Goal: Information Seeking & Learning: Learn about a topic

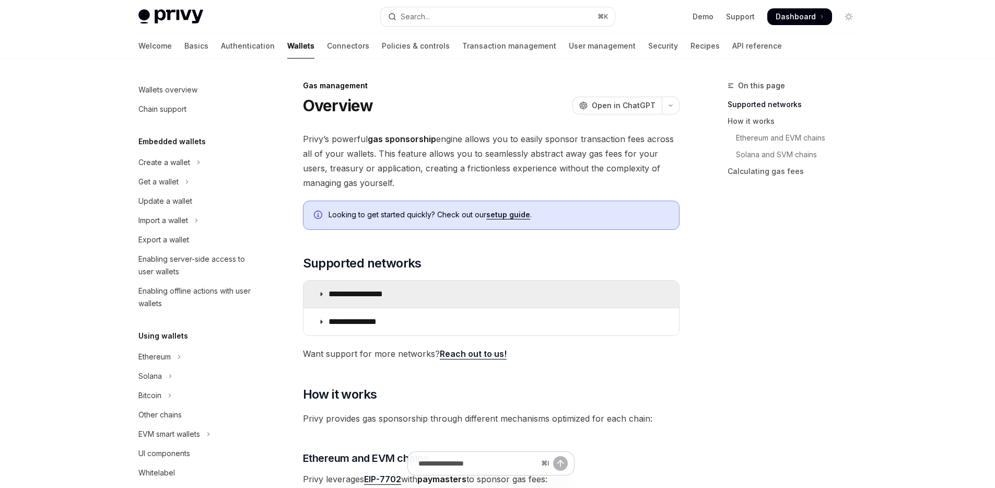
scroll to position [422, 0]
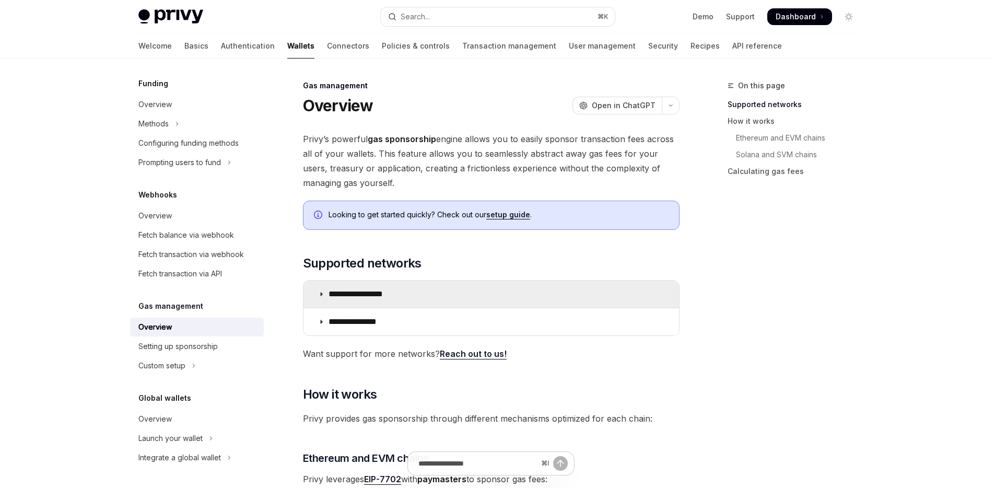
click at [373, 296] on p "**********" at bounding box center [368, 294] width 78 height 10
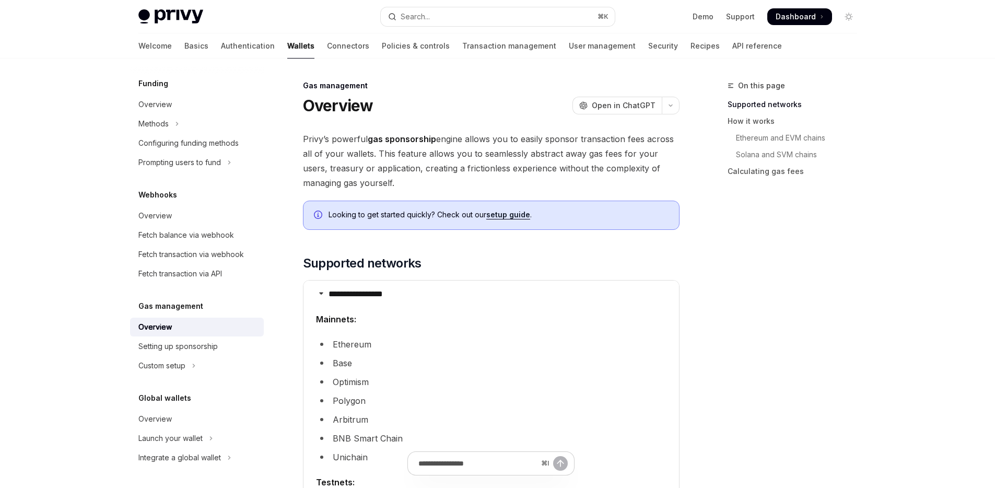
scroll to position [195, 0]
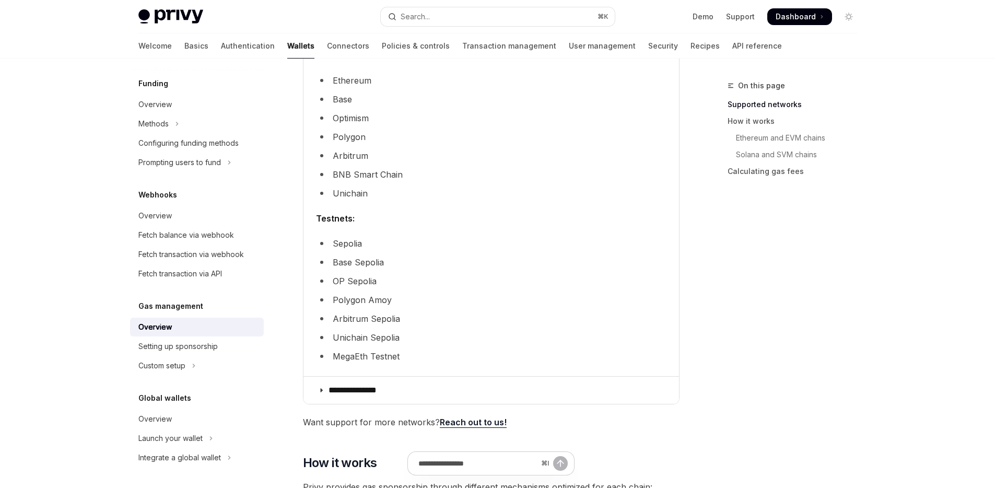
click at [370, 261] on li "Base Sepolia" at bounding box center [491, 262] width 351 height 15
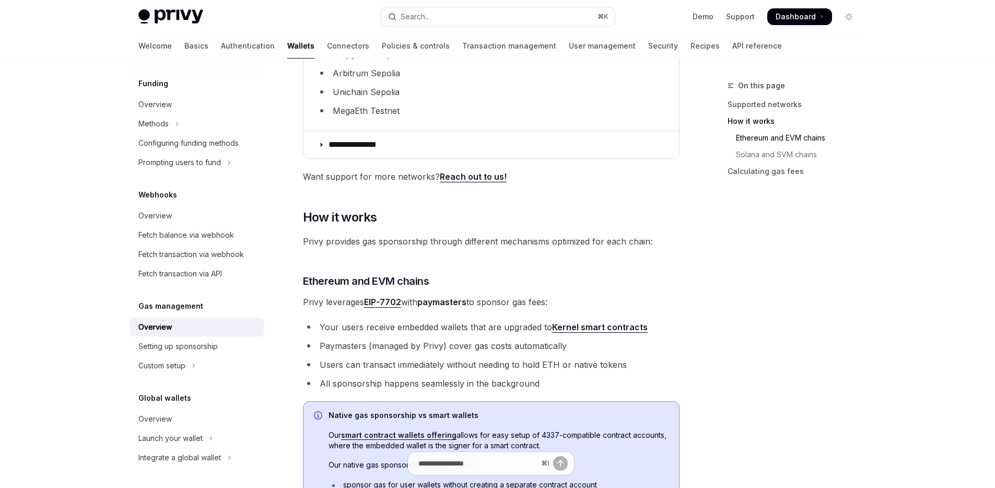
scroll to position [521, 0]
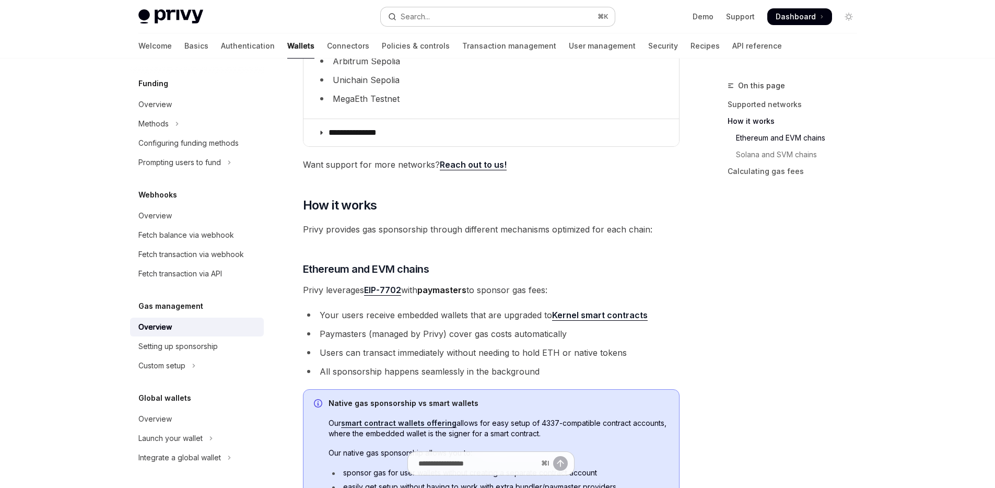
click at [456, 16] on button "Search... ⌘ K" at bounding box center [498, 16] width 234 height 19
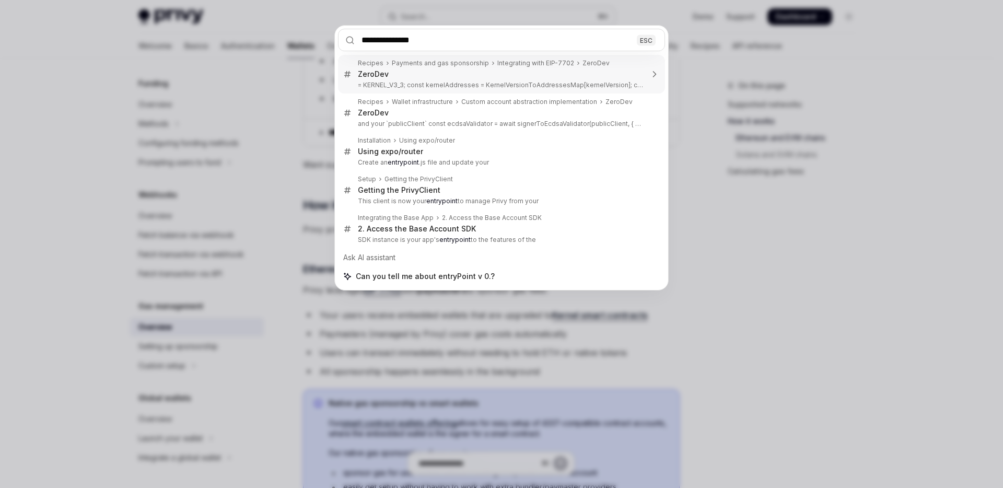
type input "**********"
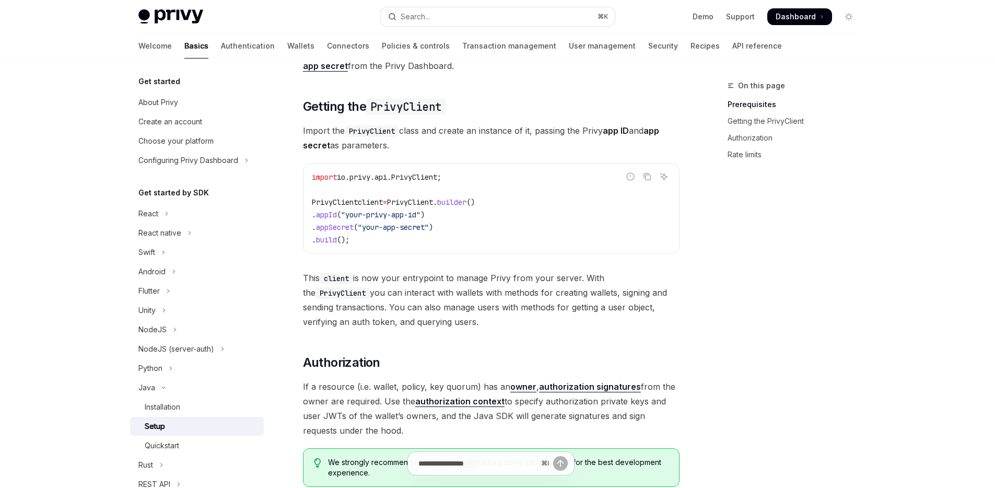
scroll to position [114, 0]
click at [587, 291] on span "This client is now your entrypoint to manage Privy from your server. With the P…" at bounding box center [491, 299] width 377 height 59
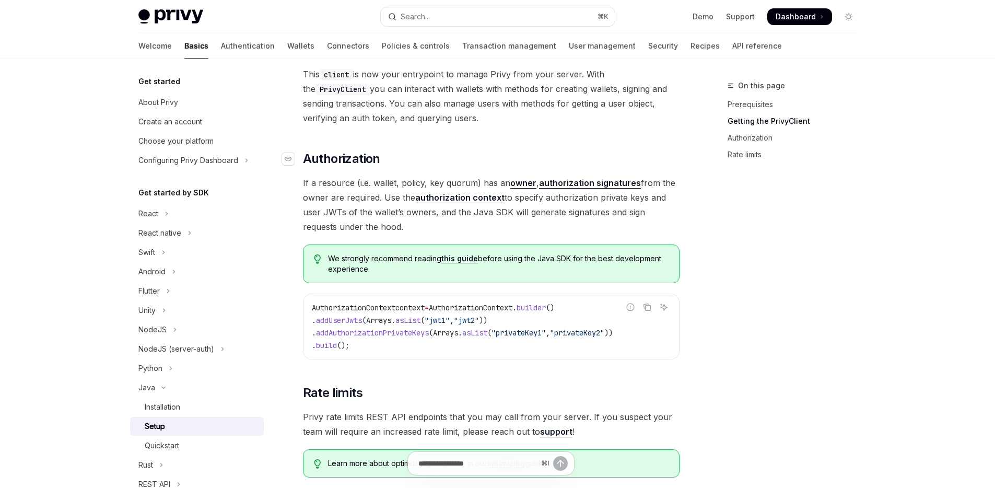
scroll to position [328, 0]
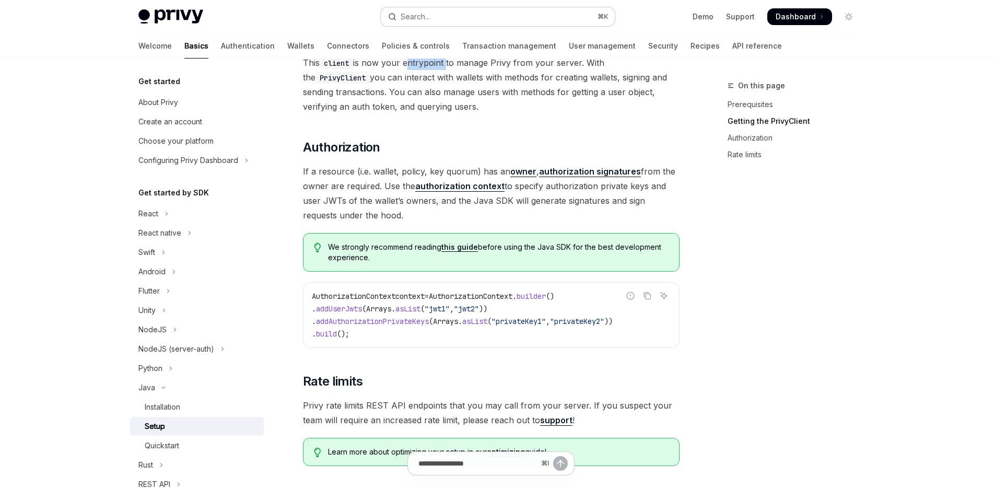
click at [539, 13] on button "Search... ⌘ K" at bounding box center [498, 16] width 234 height 19
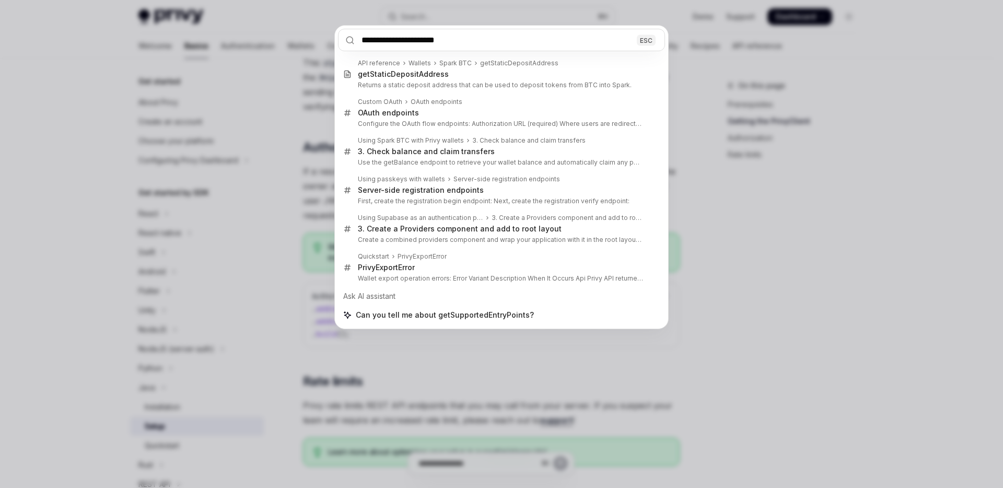
drag, startPoint x: 413, startPoint y: 40, endPoint x: 342, endPoint y: 40, distance: 70.5
click at [342, 40] on input "**********" at bounding box center [501, 40] width 327 height 22
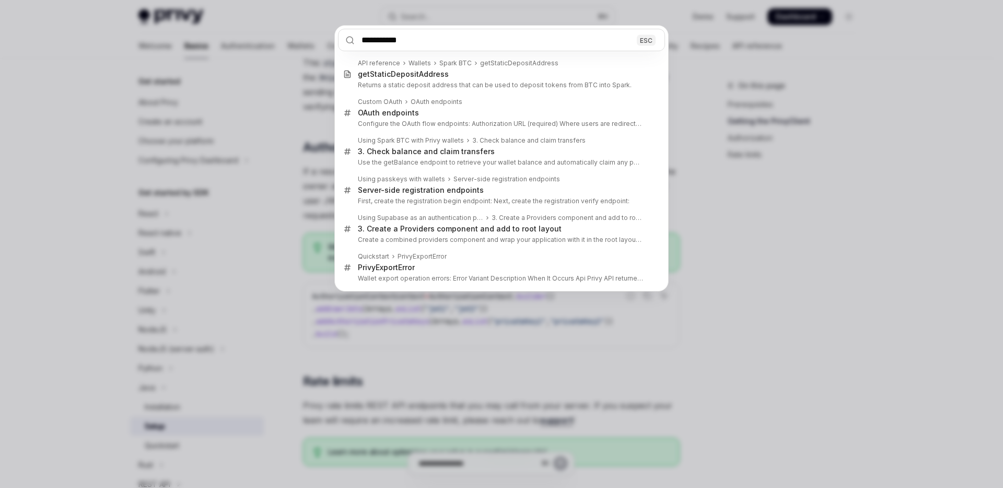
click at [440, 43] on input "**********" at bounding box center [501, 40] width 327 height 22
type input "**********"
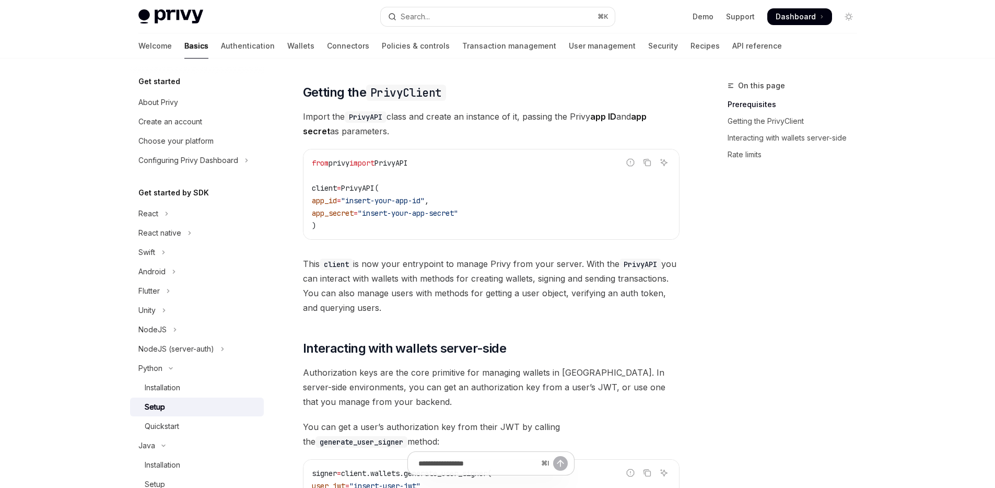
scroll to position [129, 0]
click at [190, 216] on button "React" at bounding box center [197, 213] width 134 height 19
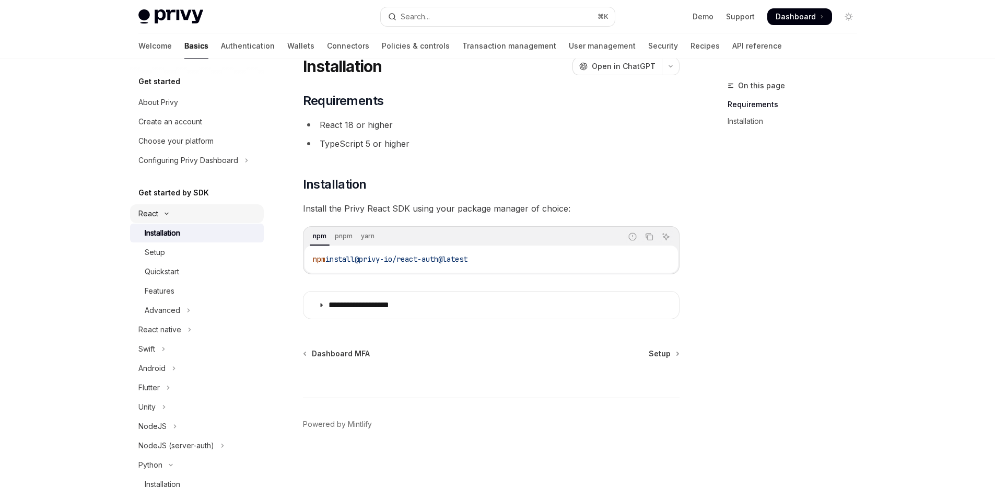
scroll to position [39, 0]
click at [185, 244] on link "Setup" at bounding box center [197, 252] width 134 height 19
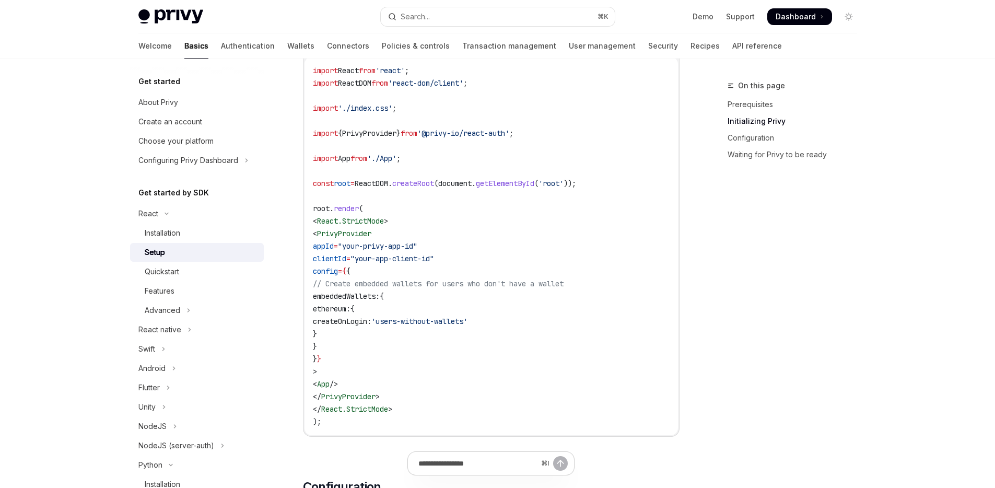
scroll to position [374, 0]
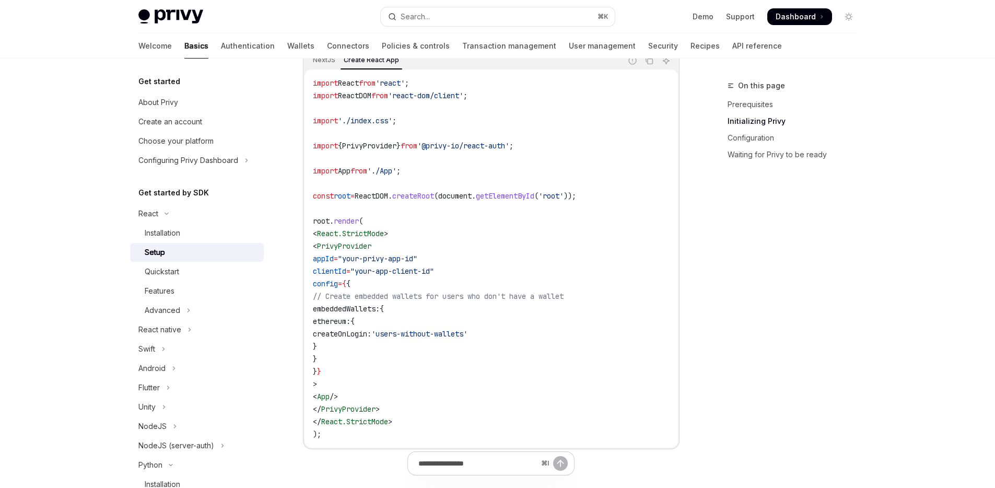
click at [346, 271] on span "clientId" at bounding box center [329, 270] width 33 height 9
copy span "clientId"
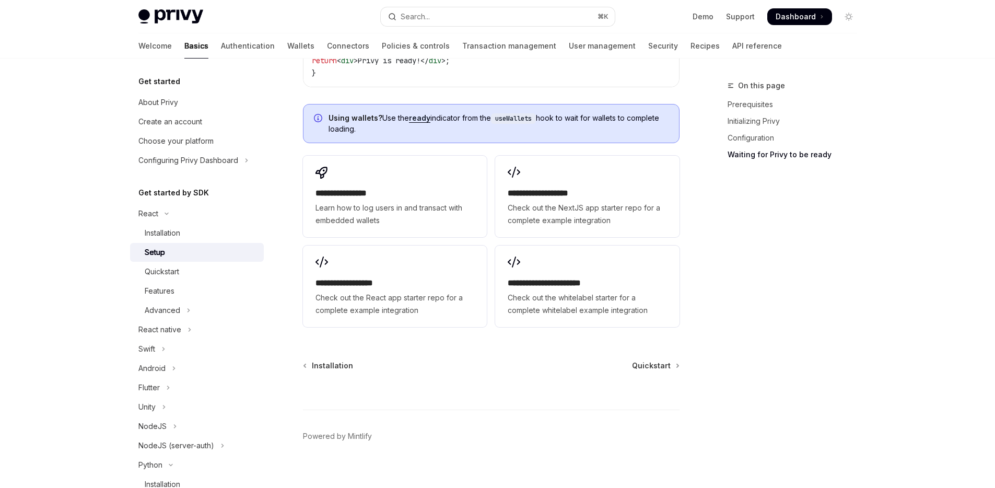
scroll to position [1412, 0]
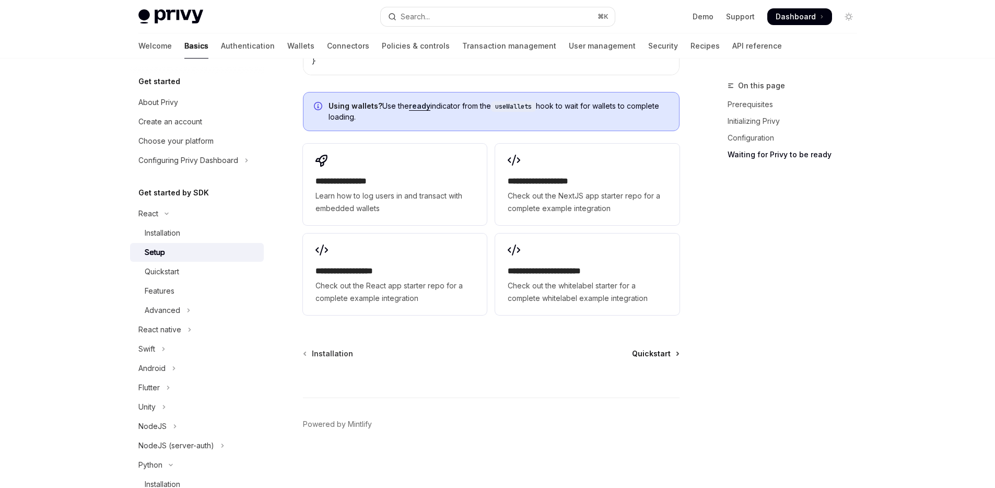
click at [662, 354] on span "Quickstart" at bounding box center [651, 354] width 39 height 10
type textarea "*"
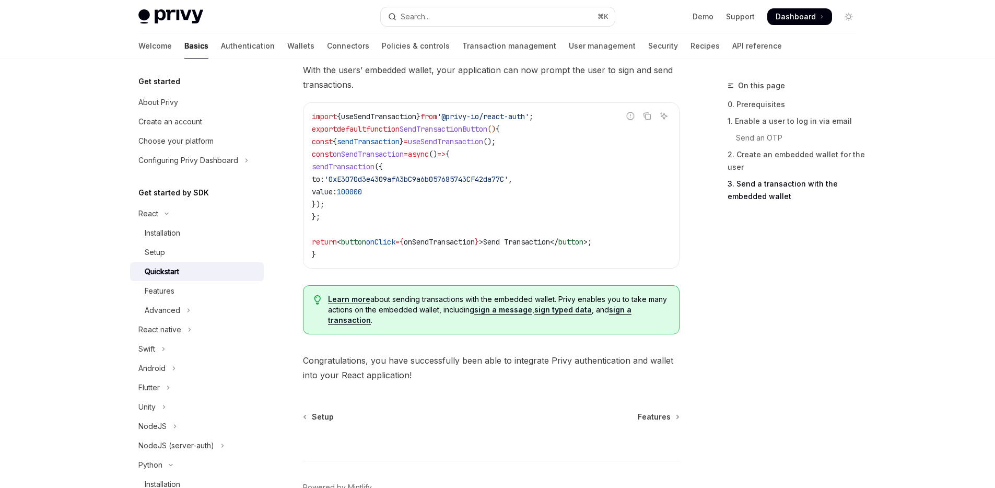
scroll to position [979, 0]
click at [663, 420] on span "Features" at bounding box center [654, 415] width 33 height 10
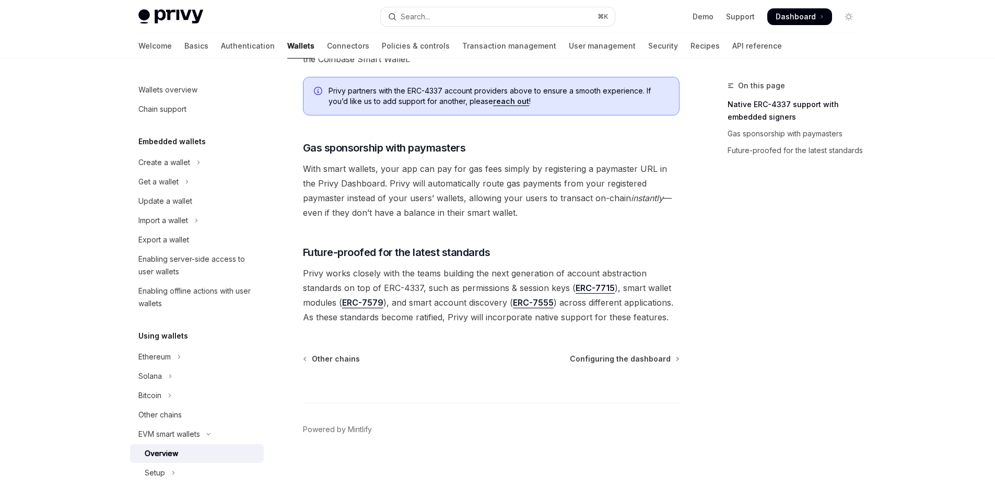
scroll to position [763, 0]
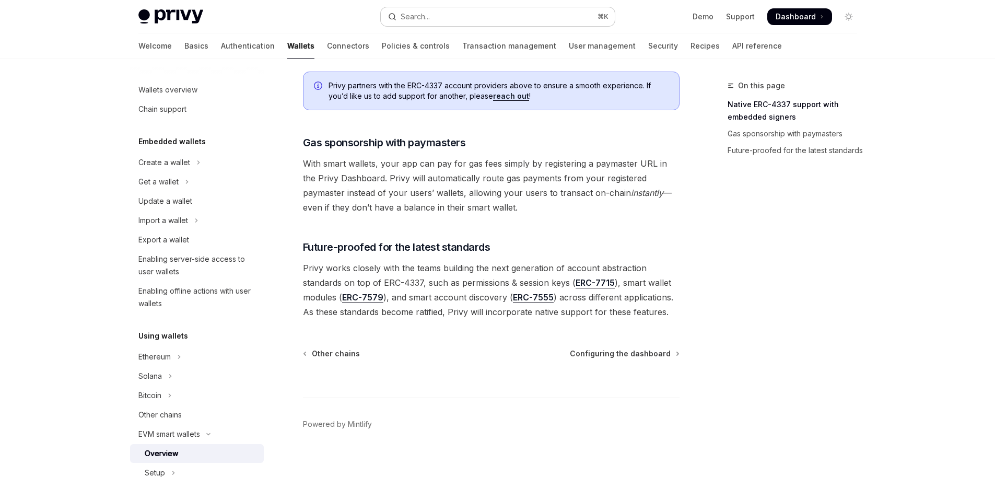
click at [496, 9] on button "Search... ⌘ K" at bounding box center [498, 16] width 234 height 19
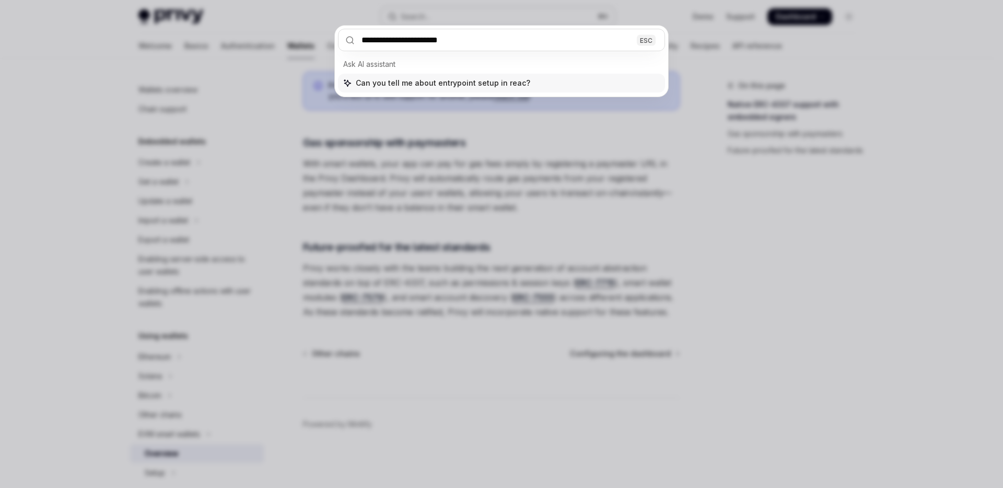
type input "**********"
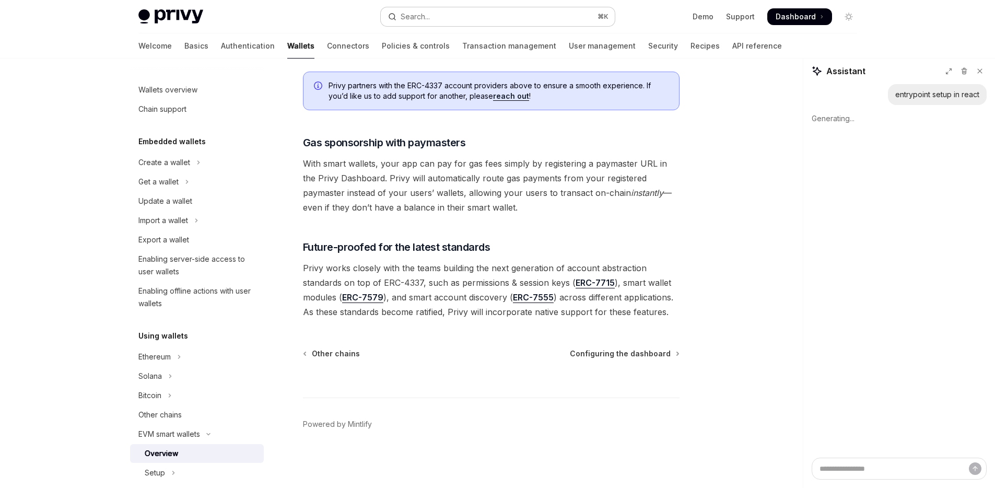
click at [501, 16] on button "Search... ⌘ K" at bounding box center [498, 16] width 234 height 19
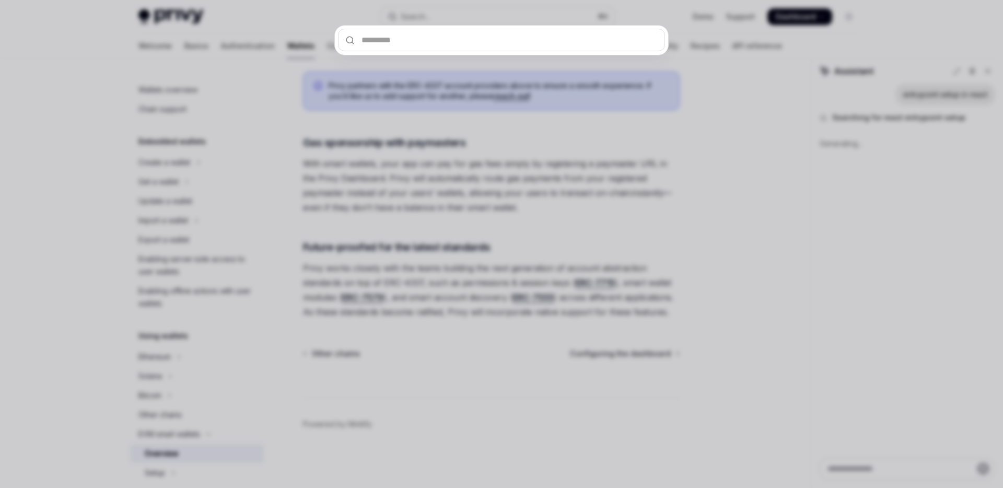
click at [663, 103] on div at bounding box center [501, 244] width 1003 height 488
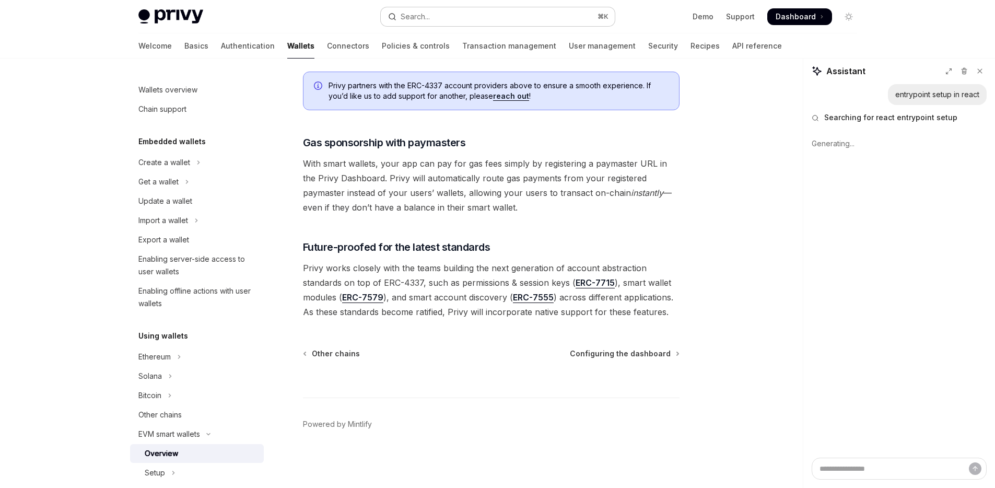
type textarea "*"
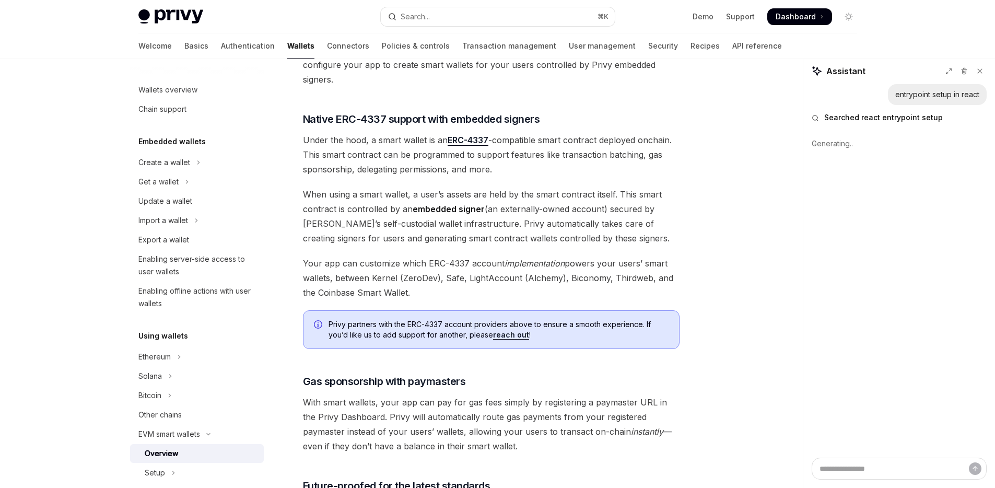
scroll to position [418, 0]
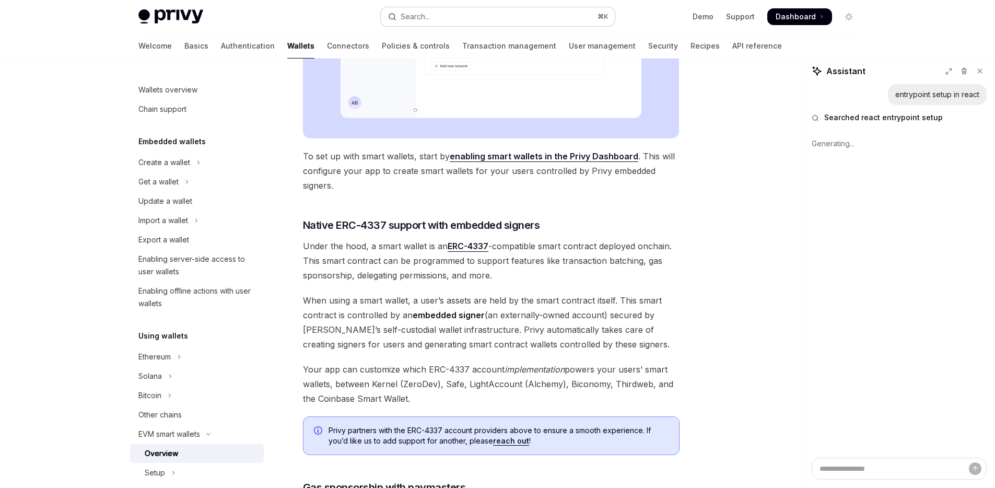
click at [462, 16] on button "Search... ⌘ K" at bounding box center [498, 16] width 234 height 19
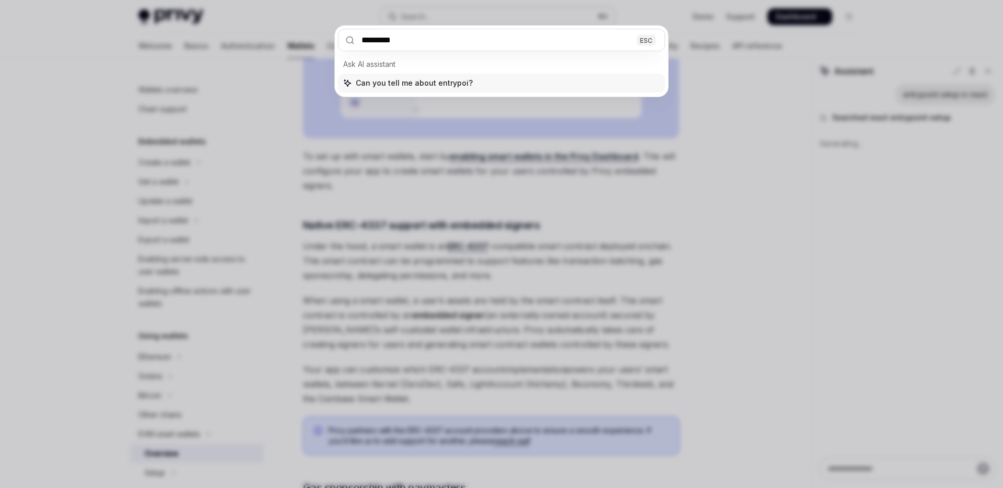
type input "**********"
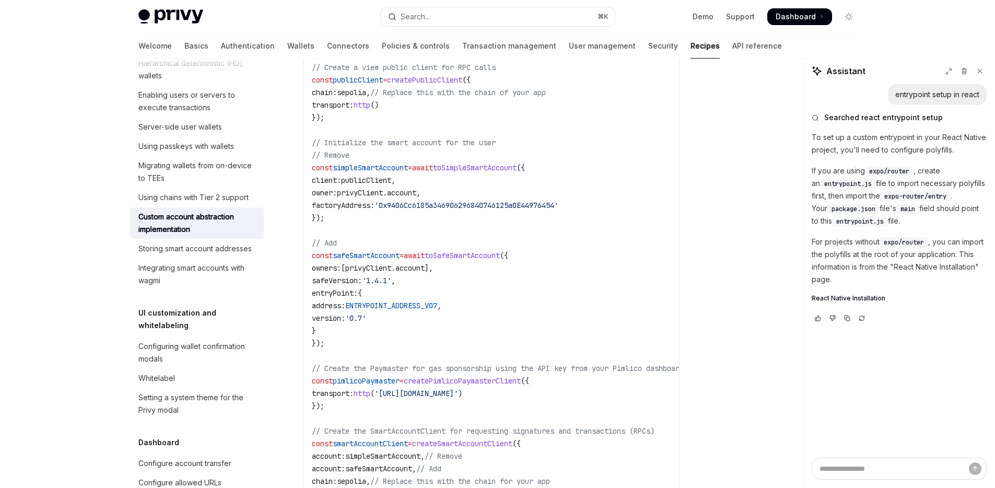
scroll to position [563, 0]
click at [398, 253] on span "safeSmartAccount" at bounding box center [366, 254] width 67 height 9
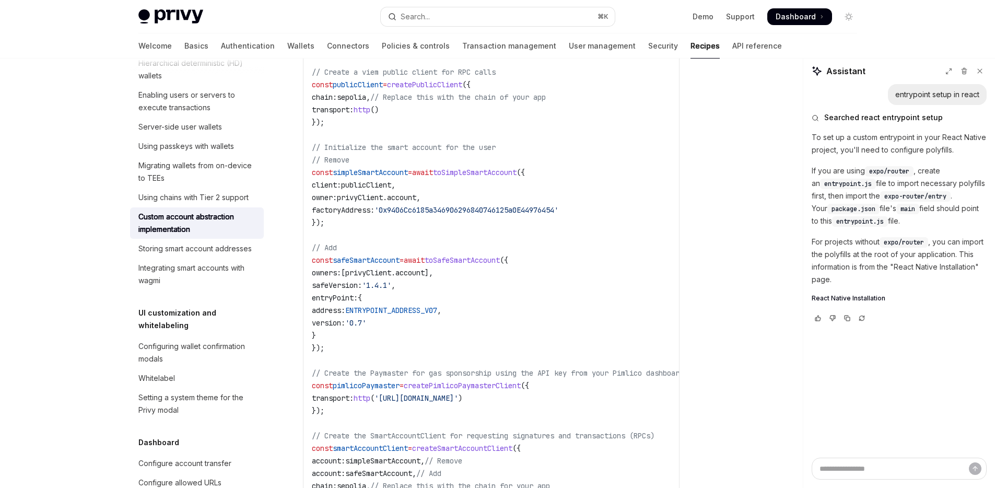
scroll to position [351, 0]
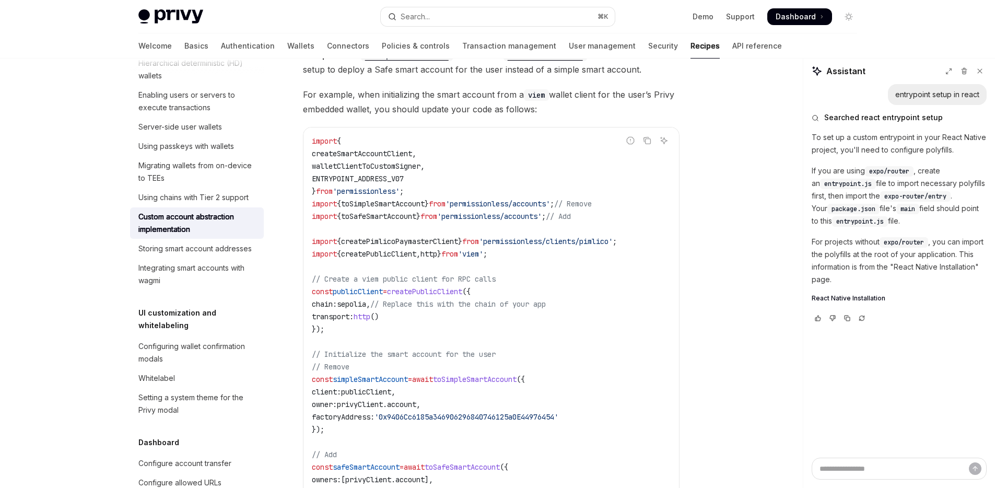
click at [392, 216] on span "toSafeSmartAccount" at bounding box center [378, 216] width 75 height 9
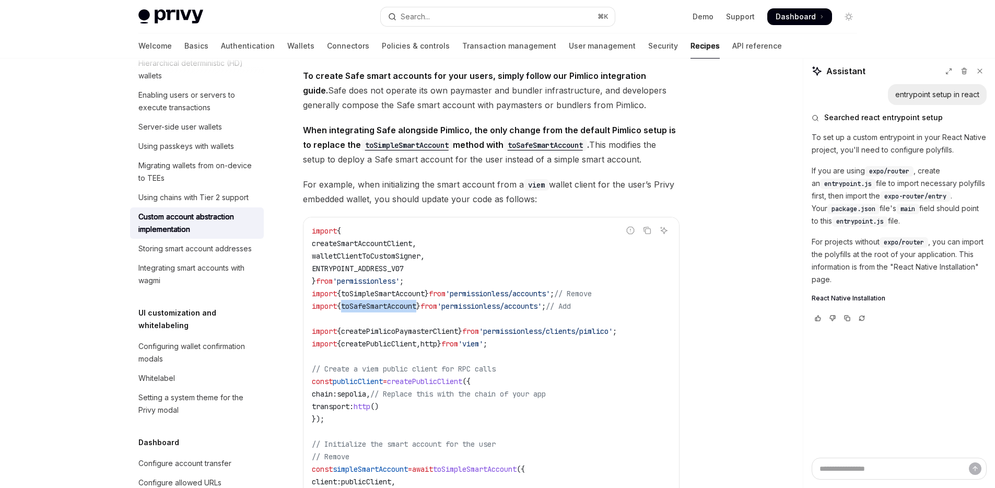
scroll to position [65, 0]
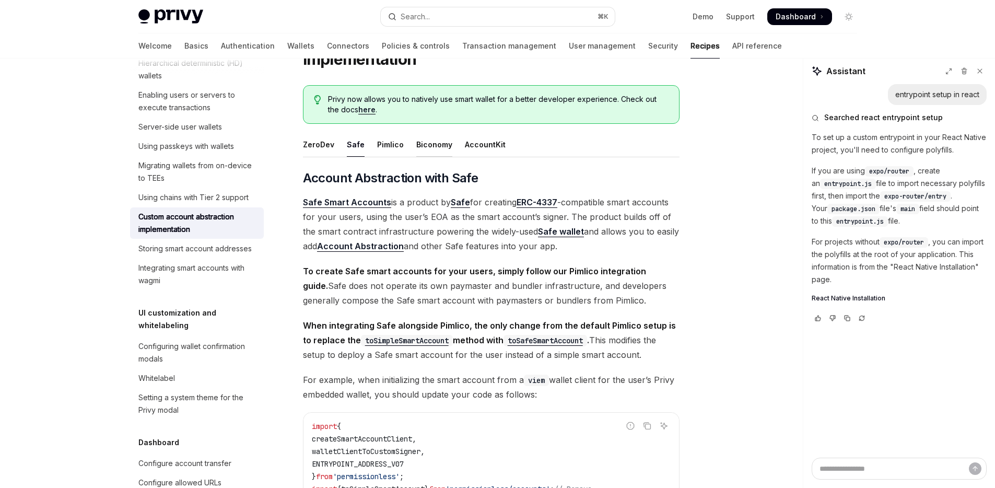
click at [428, 140] on div "Biconomy" at bounding box center [434, 144] width 36 height 25
type textarea "*"
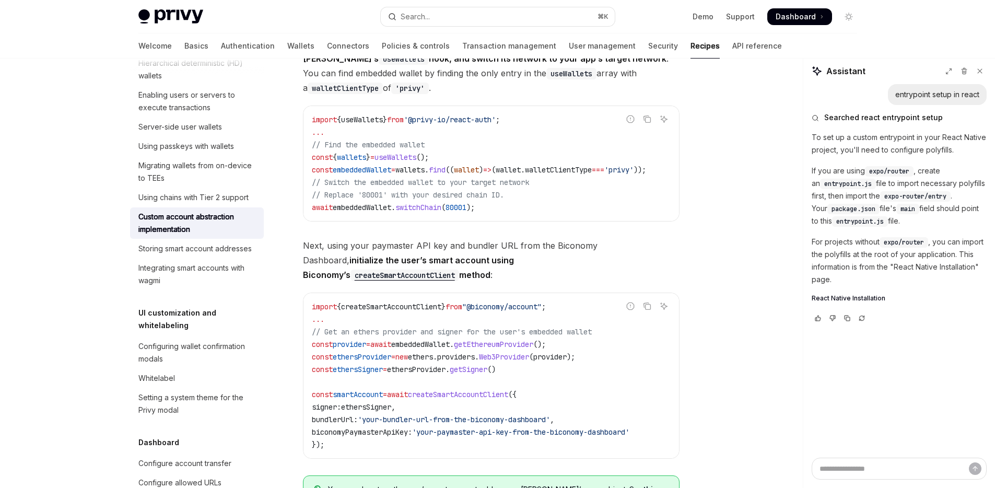
scroll to position [1217, 0]
click at [475, 389] on span "createSmartAccountClient" at bounding box center [458, 393] width 100 height 9
click at [585, 300] on code "import { createSmartAccountClient } from "@biconomy/account" ; ... // Get an et…" at bounding box center [491, 375] width 359 height 150
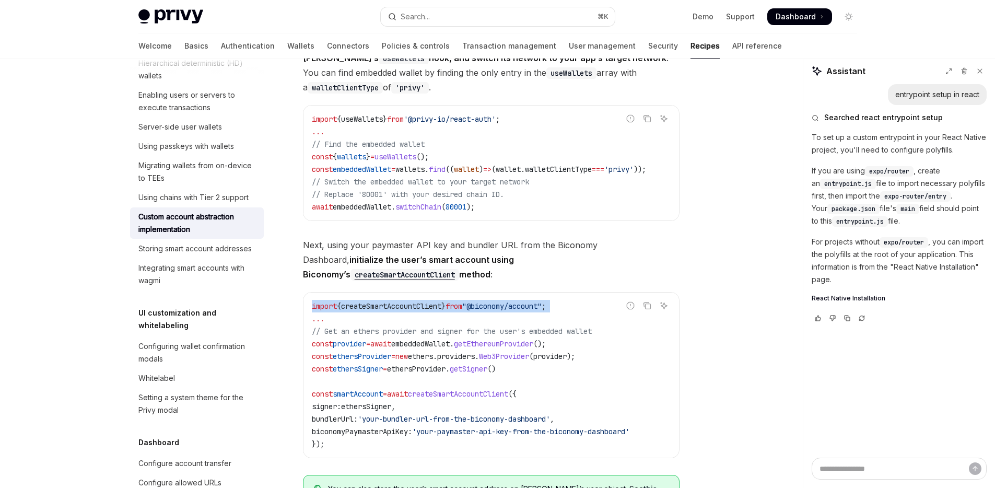
drag, startPoint x: 585, startPoint y: 281, endPoint x: 302, endPoint y: 281, distance: 282.7
click at [303, 281] on div "​ Account abstraction with Biconomy Biconomy has an updated guide for using the…" at bounding box center [491, 31] width 377 height 2027
copy code "import { createSmartAccountClient } from "@biconomy/account" ;"
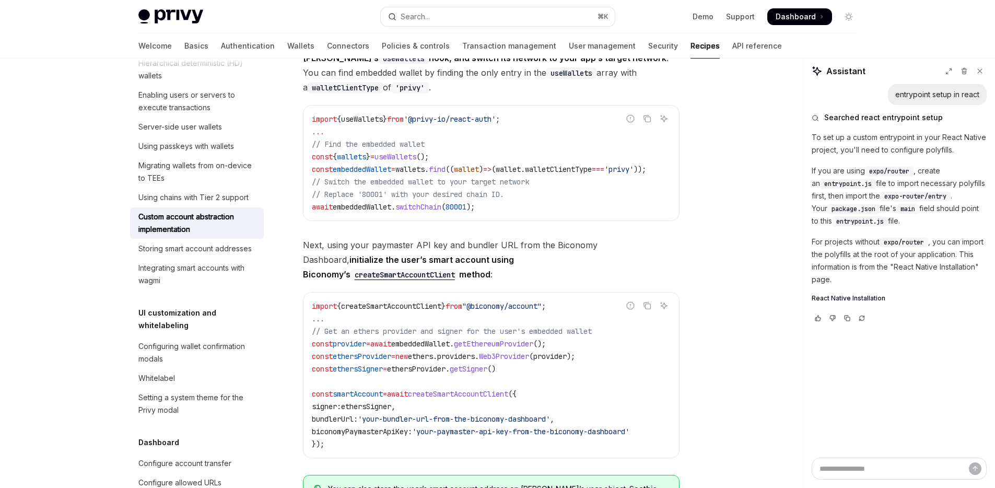
click at [492, 389] on span "createSmartAccountClient" at bounding box center [458, 393] width 100 height 9
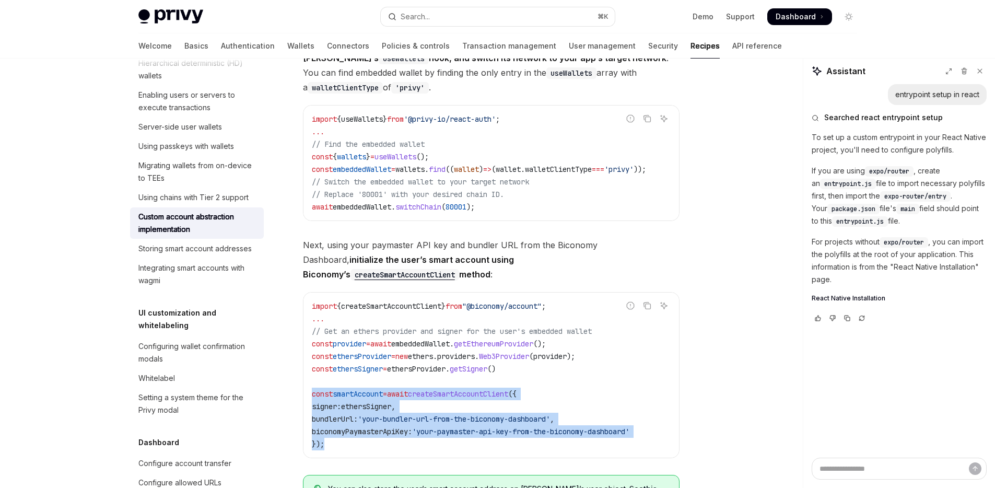
drag, startPoint x: 328, startPoint y: 419, endPoint x: 305, endPoint y: 364, distance: 58.8
click at [305, 364] on div "import { createSmartAccountClient } from "@biconomy/account" ; ... // Get an et…" at bounding box center [492, 375] width 376 height 165
copy code "const smartAccount = await createSmartAccountClient ({ signer: ethersSigner , b…"
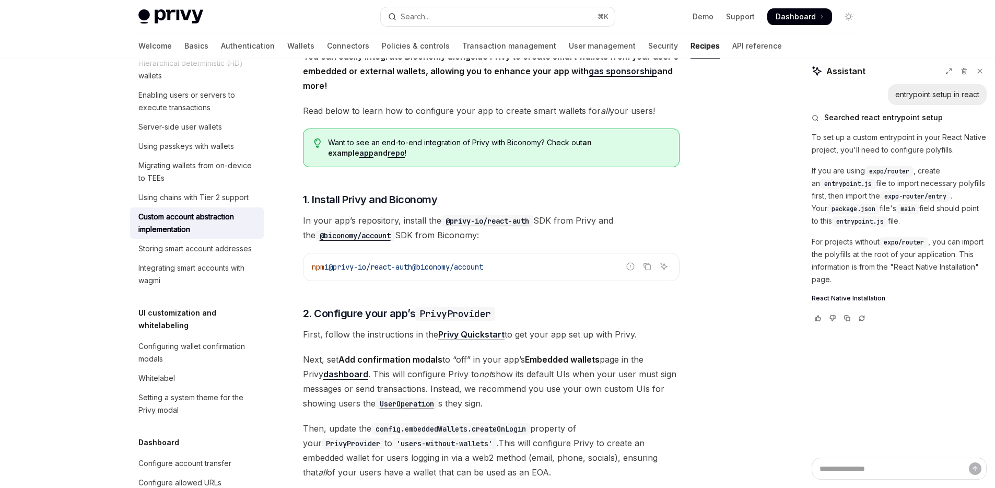
scroll to position [293, 0]
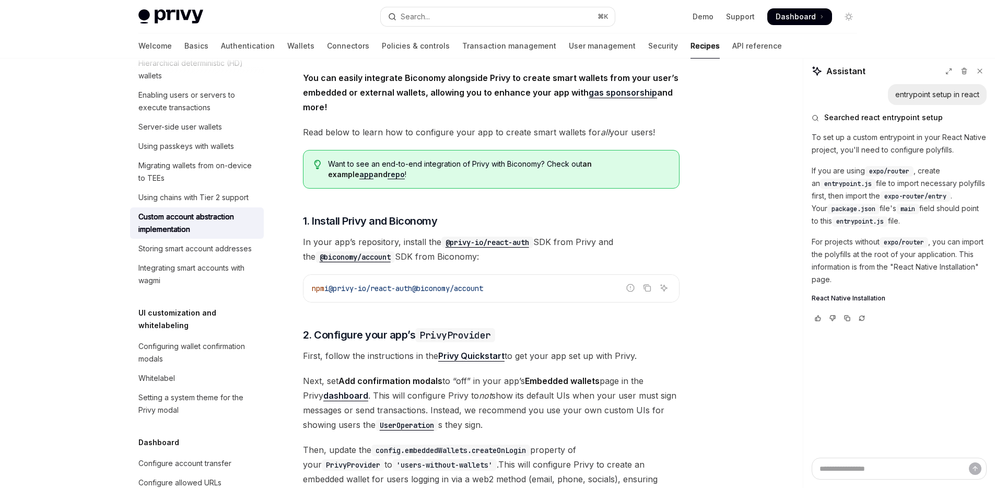
drag, startPoint x: 513, startPoint y: 289, endPoint x: 428, endPoint y: 293, distance: 84.7
click at [428, 293] on code "npm i @privy-io/react-auth @biconomy/account" at bounding box center [491, 288] width 359 height 13
copy span "@biconomy/account"
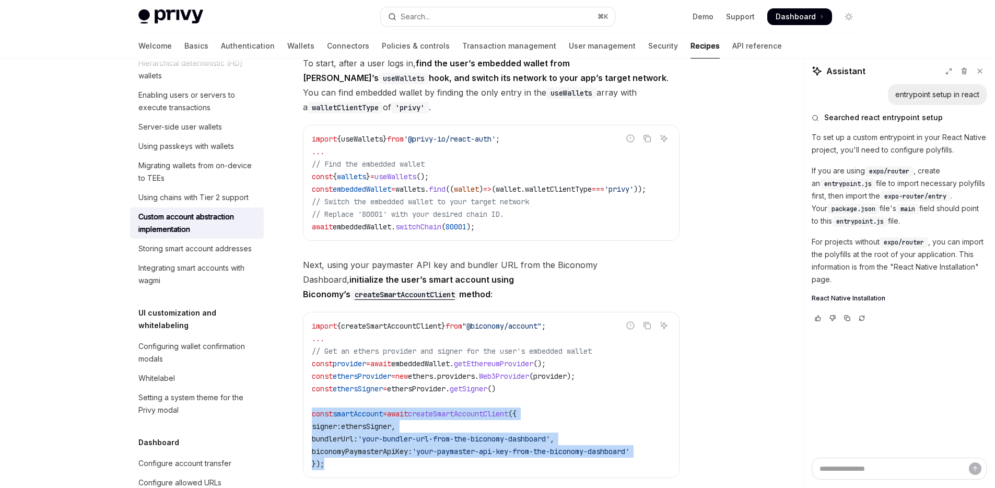
scroll to position [1214, 0]
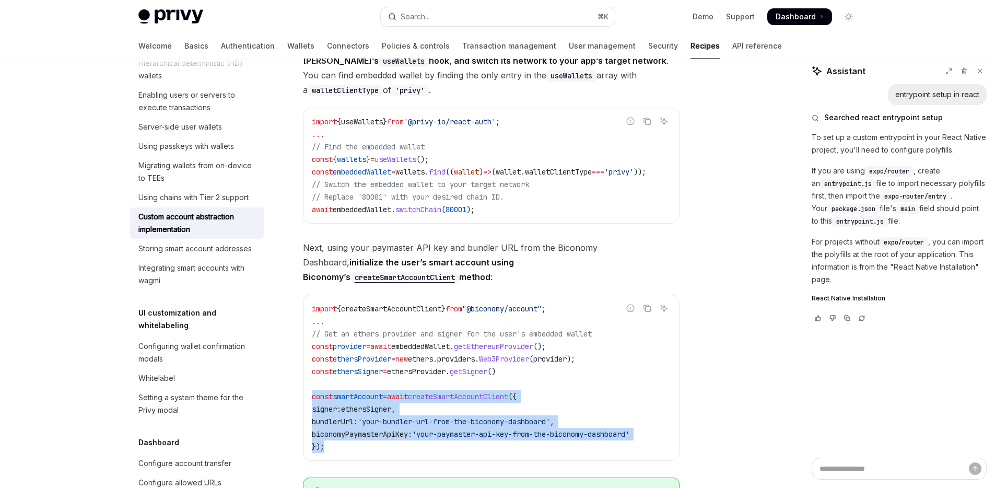
click at [308, 375] on div "import { createSmartAccountClient } from "@biconomy/account" ; ... // Get an et…" at bounding box center [492, 377] width 376 height 165
copy code "const smartAccount = await createSmartAccountClient ({ signer: ethersSigner , b…"
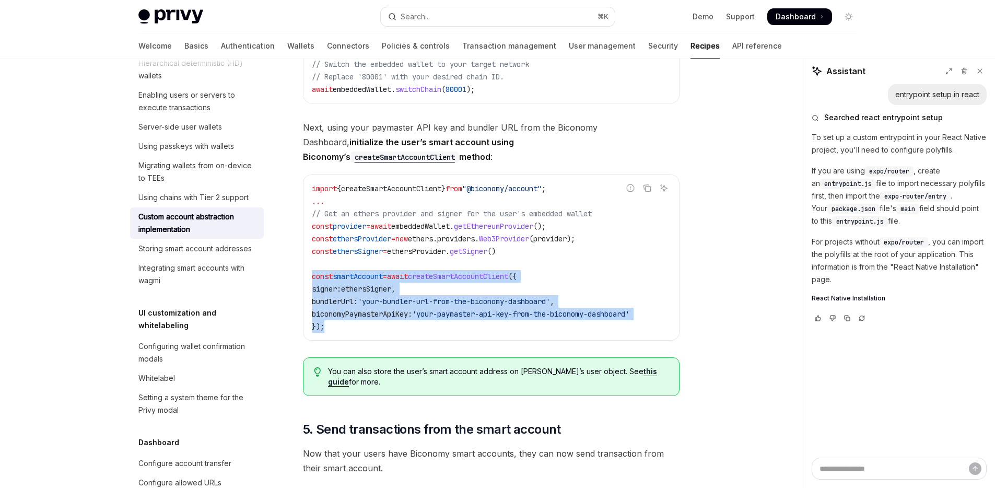
scroll to position [1391, 0]
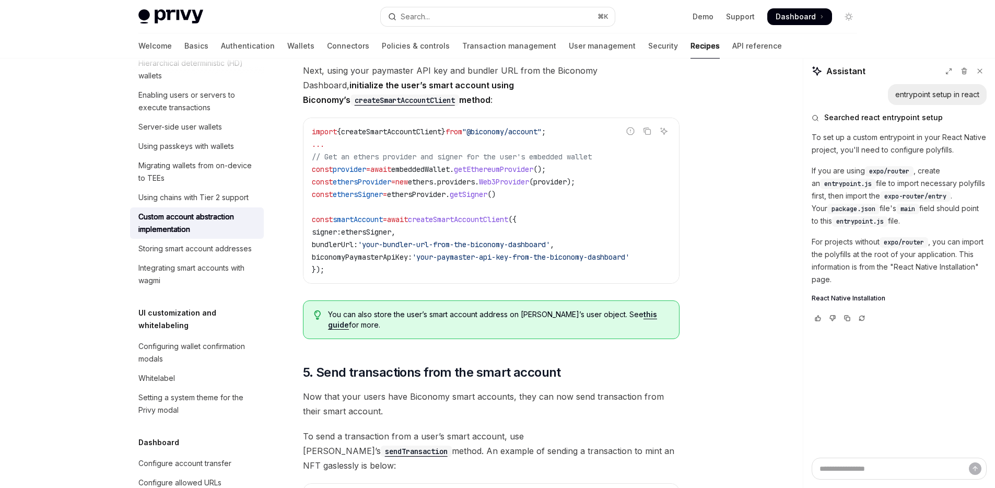
click at [591, 138] on code "import { createSmartAccountClient } from "@biconomy/account" ; ... // Get an et…" at bounding box center [491, 200] width 359 height 150
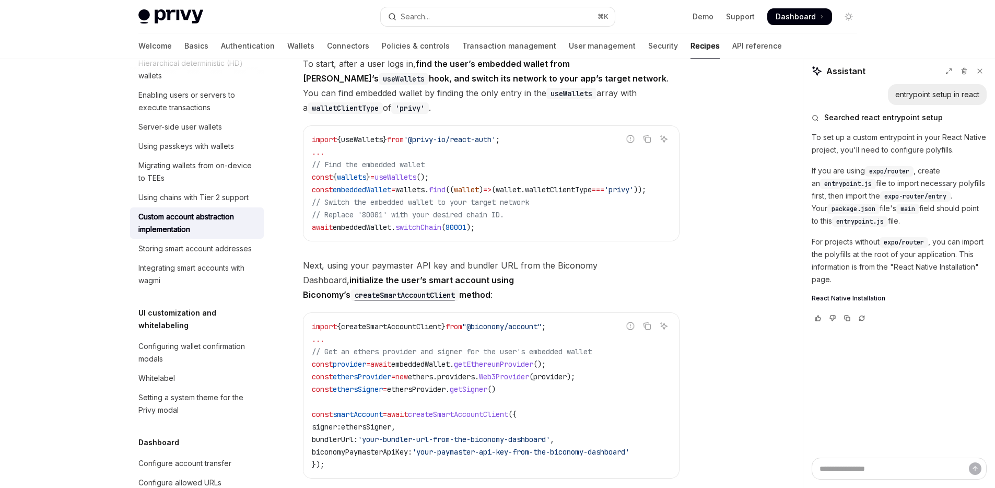
scroll to position [1196, 0]
click at [491, 224] on div "import { useWallets } from '@privy-io/react-auth' ; ... // Find the embedded wa…" at bounding box center [492, 184] width 376 height 115
click at [479, 224] on div "import { useWallets } from '@privy-io/react-auth' ; ... // Find the embedded wa…" at bounding box center [492, 184] width 376 height 115
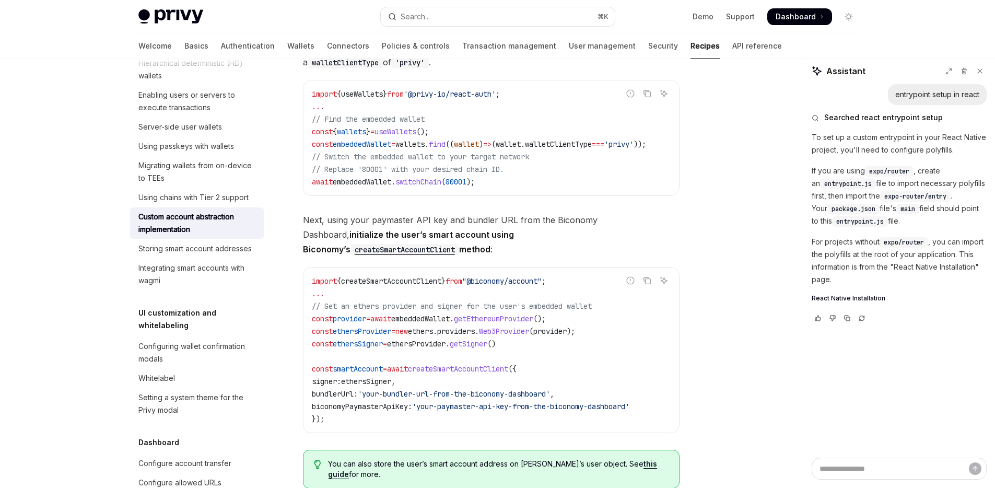
scroll to position [1254, 0]
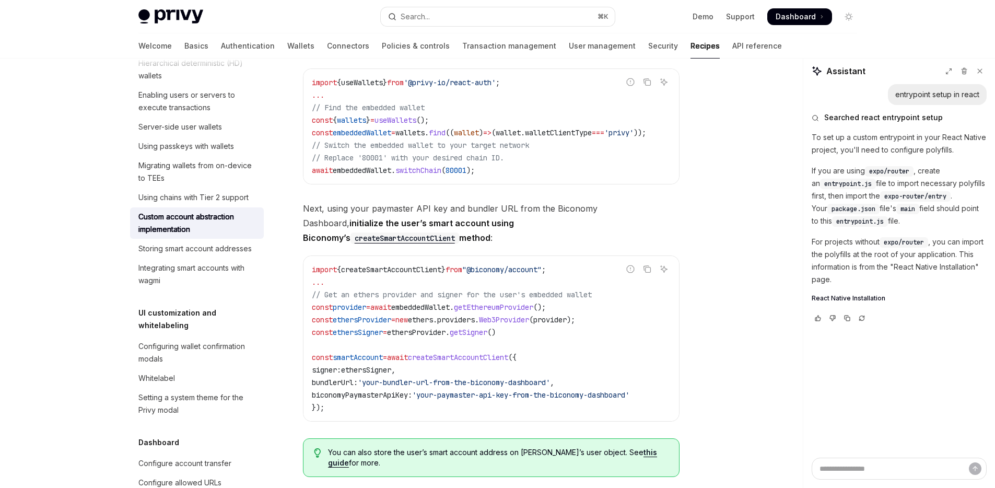
click at [527, 303] on code "import { createSmartAccountClient } from "@biconomy/account" ; ... // Get an et…" at bounding box center [491, 338] width 359 height 150
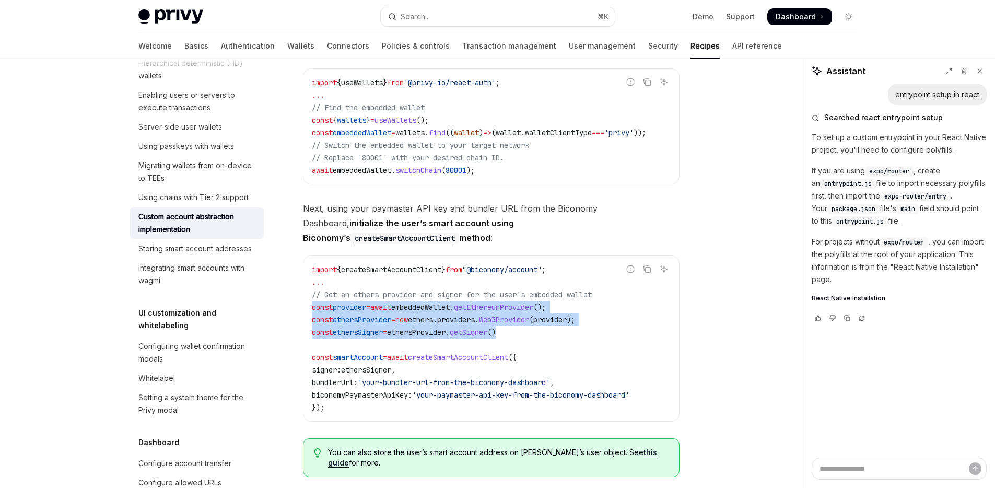
drag, startPoint x: 523, startPoint y: 307, endPoint x: 298, endPoint y: 284, distance: 226.4
click at [298, 284] on div "Wallet infrastructure Custom account abstraction implementation OpenAI Open in …" at bounding box center [393, 2] width 577 height 2352
copy code "const provider = await embeddedWallet . getEthereumProvider (); const ethersPro…"
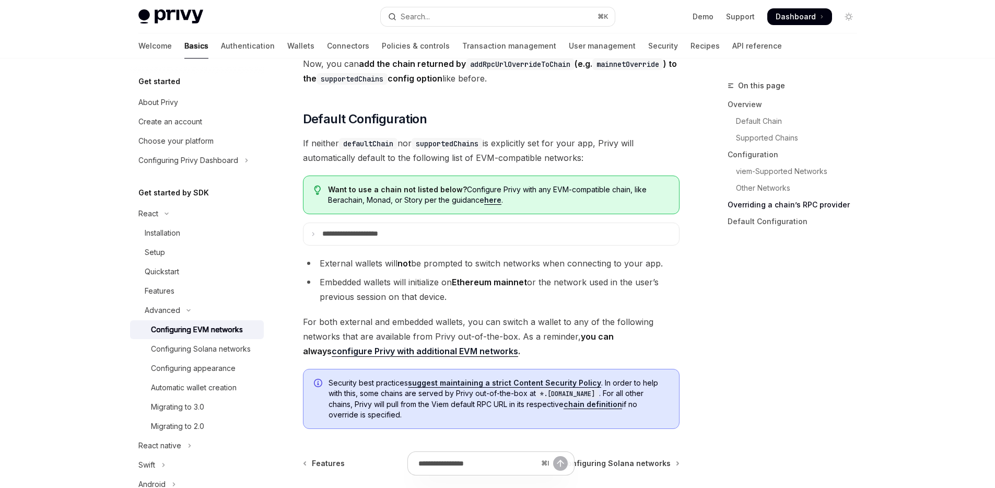
scroll to position [2681, 0]
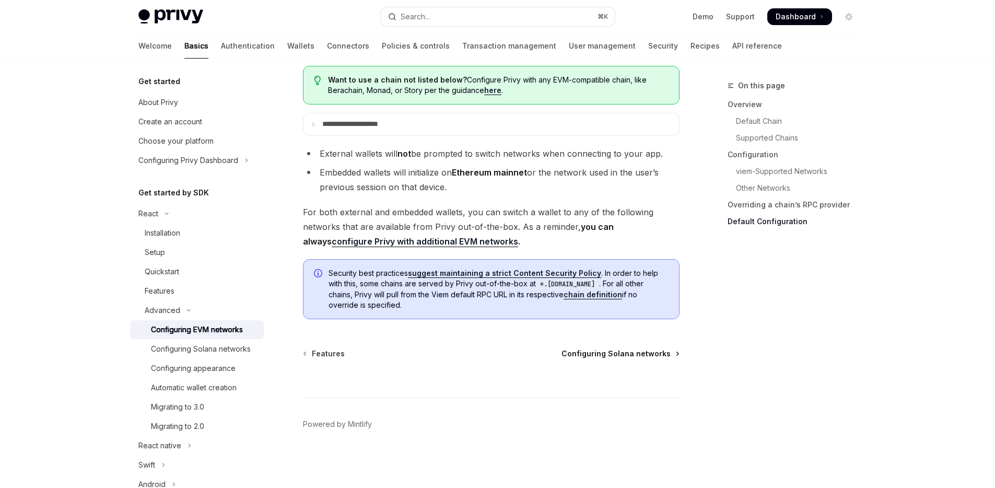
click at [636, 353] on span "Configuring Solana networks" at bounding box center [616, 354] width 109 height 10
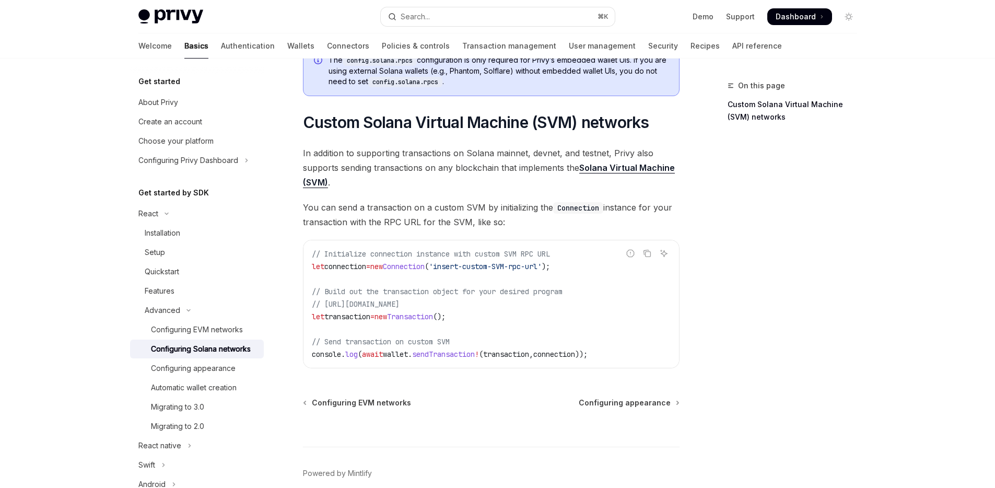
scroll to position [502, 0]
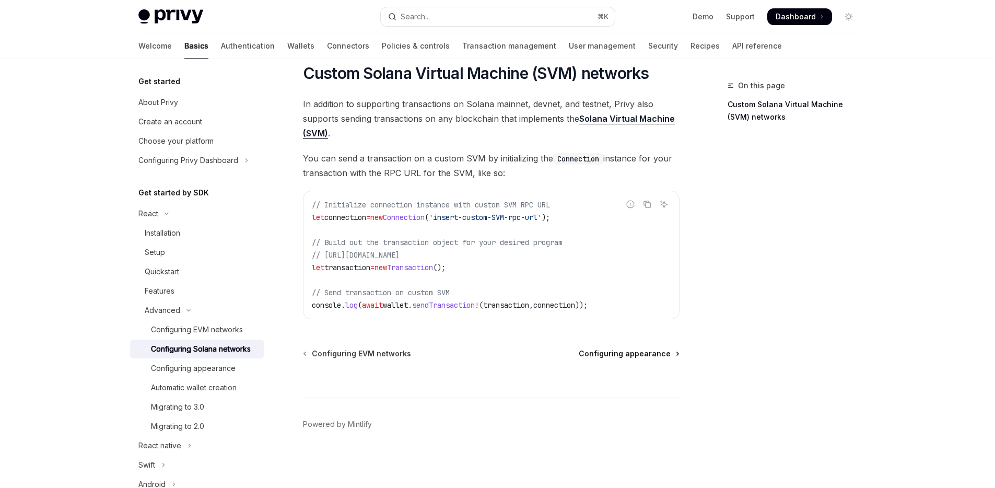
click at [610, 350] on span "Configuring appearance" at bounding box center [625, 354] width 92 height 10
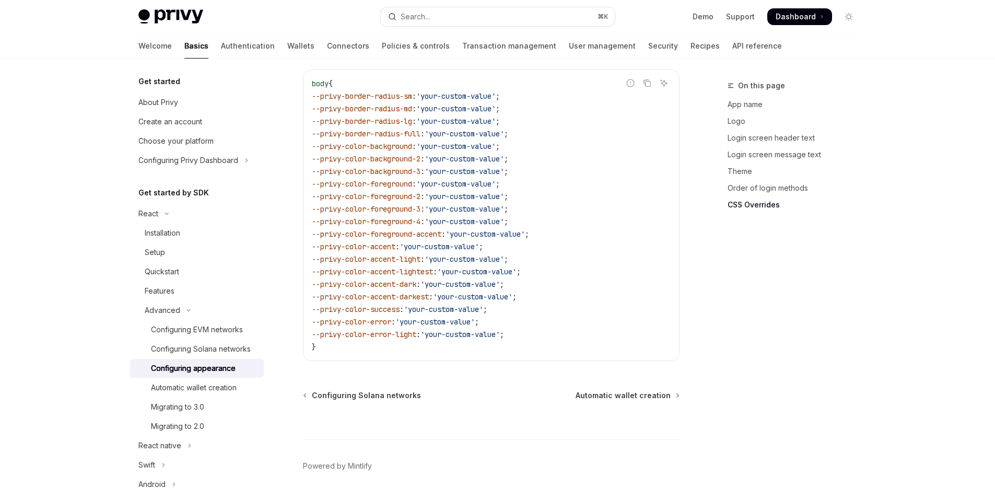
scroll to position [2630, 0]
click at [625, 393] on span "Automatic wallet creation" at bounding box center [623, 398] width 95 height 10
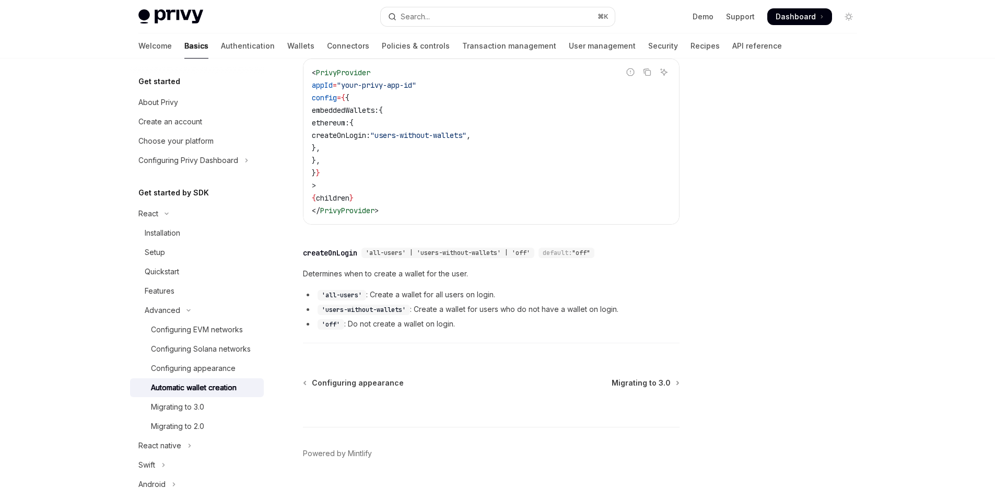
scroll to position [334, 0]
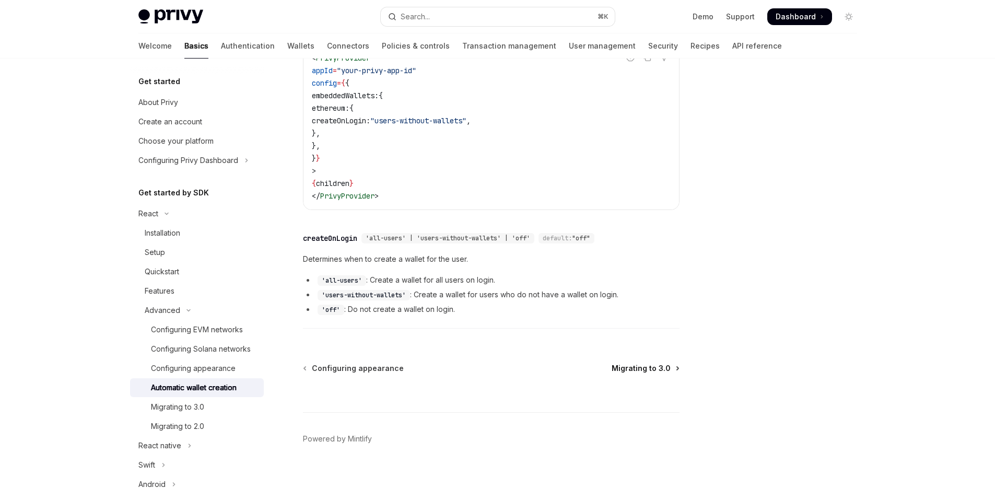
click at [645, 363] on span "Migrating to 3.0" at bounding box center [641, 368] width 59 height 10
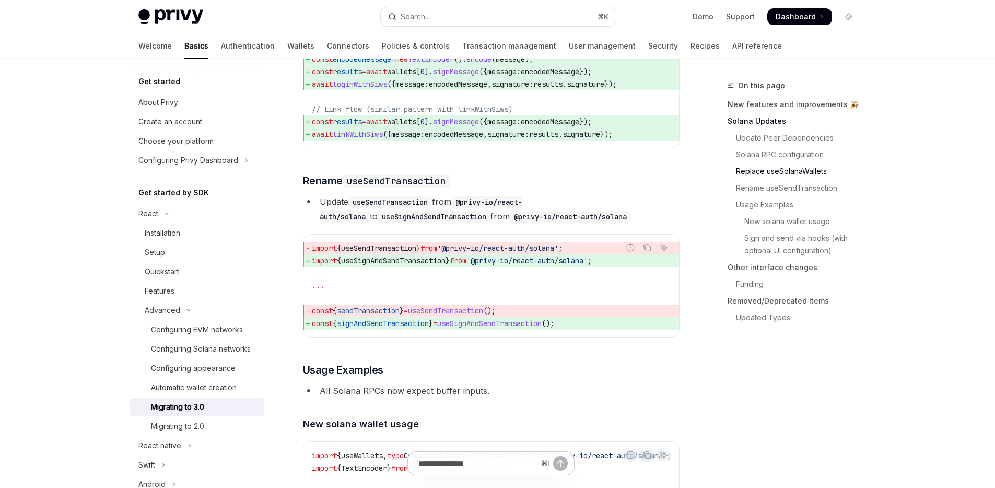
scroll to position [1719, 0]
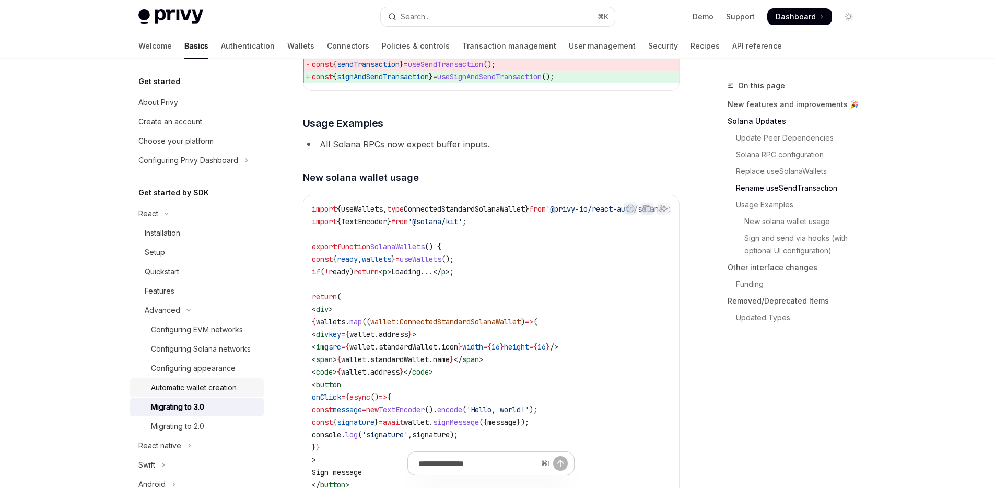
click at [204, 394] on div "Automatic wallet creation" at bounding box center [194, 387] width 86 height 13
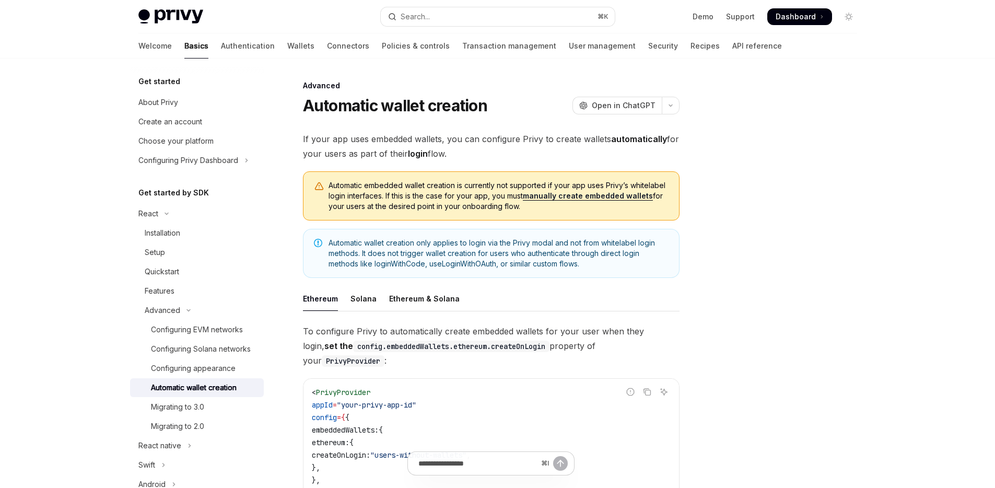
click at [584, 196] on link "manually create embedded wallets" at bounding box center [588, 195] width 130 height 9
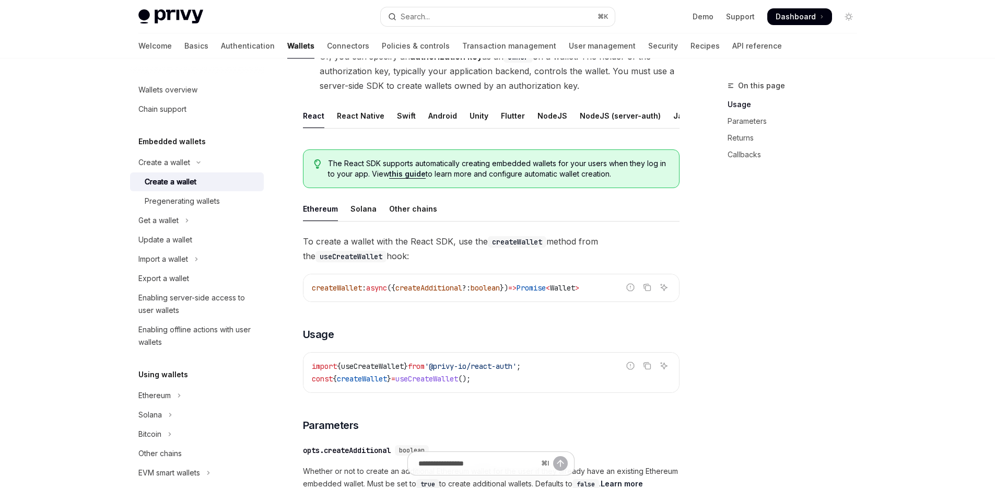
scroll to position [257, 0]
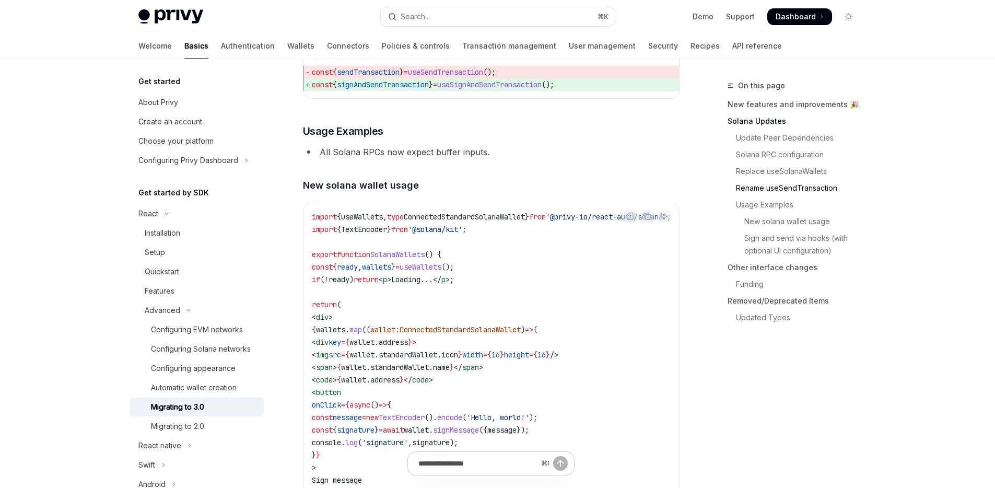
scroll to position [1719, 0]
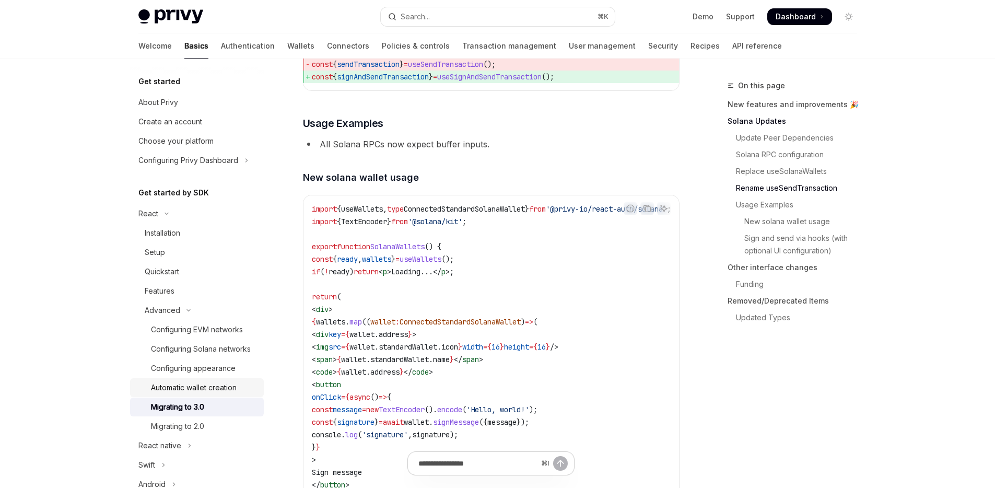
click at [190, 394] on div "Automatic wallet creation" at bounding box center [194, 387] width 86 height 13
type textarea "*"
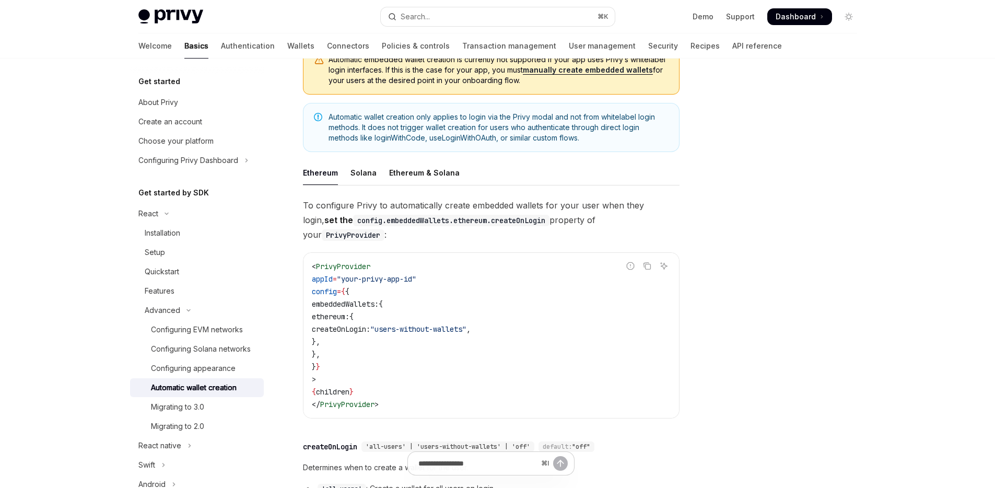
scroll to position [124, 0]
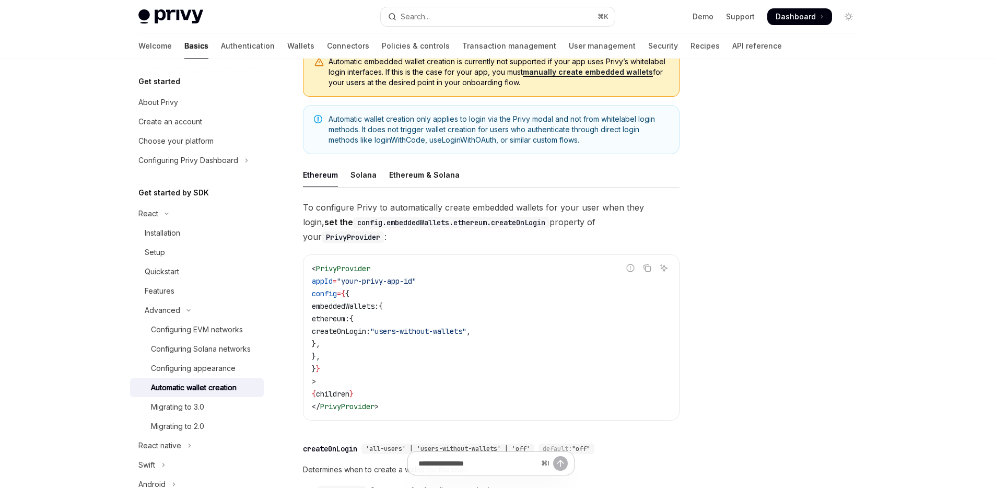
click at [385, 231] on code "PrivyProvider" at bounding box center [353, 236] width 63 height 11
click at [462, 14] on button "Search... ⌘ K" at bounding box center [498, 16] width 234 height 19
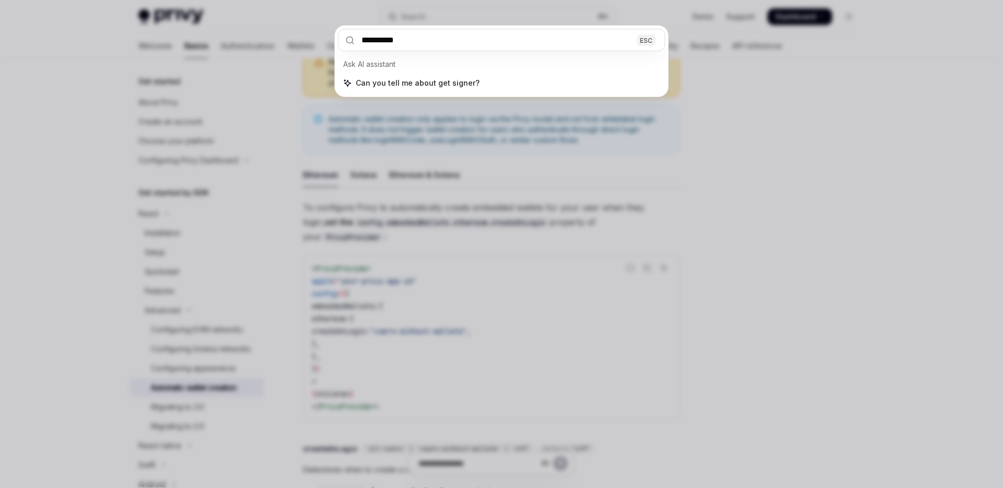
click at [445, 46] on input "**********" at bounding box center [501, 40] width 327 height 22
click at [442, 43] on input "**********" at bounding box center [501, 40] width 327 height 22
type input "******"
type textarea "*"
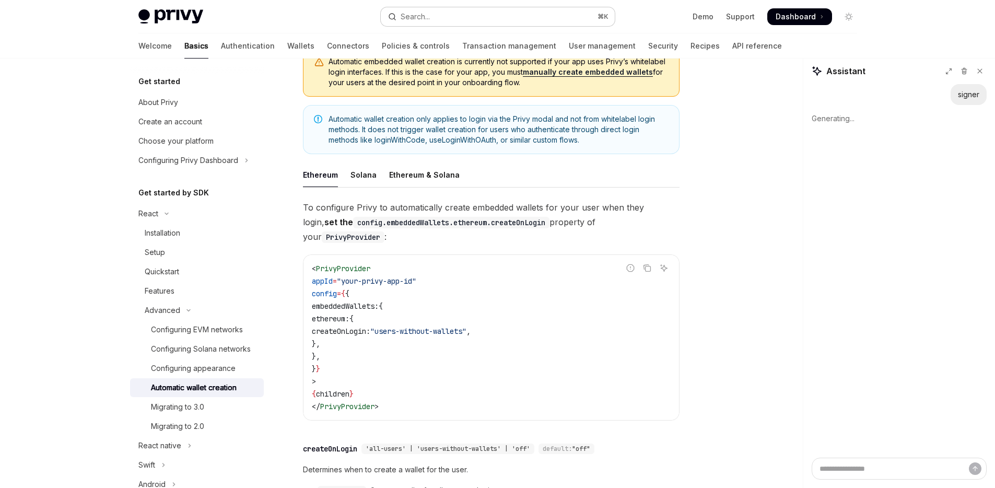
click at [411, 9] on button "Search... ⌘ K" at bounding box center [498, 16] width 234 height 19
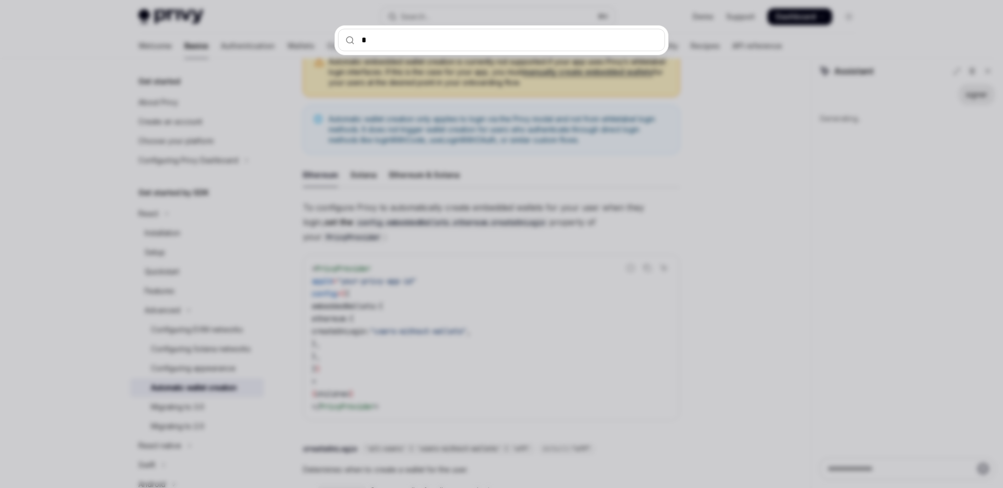
type input "**"
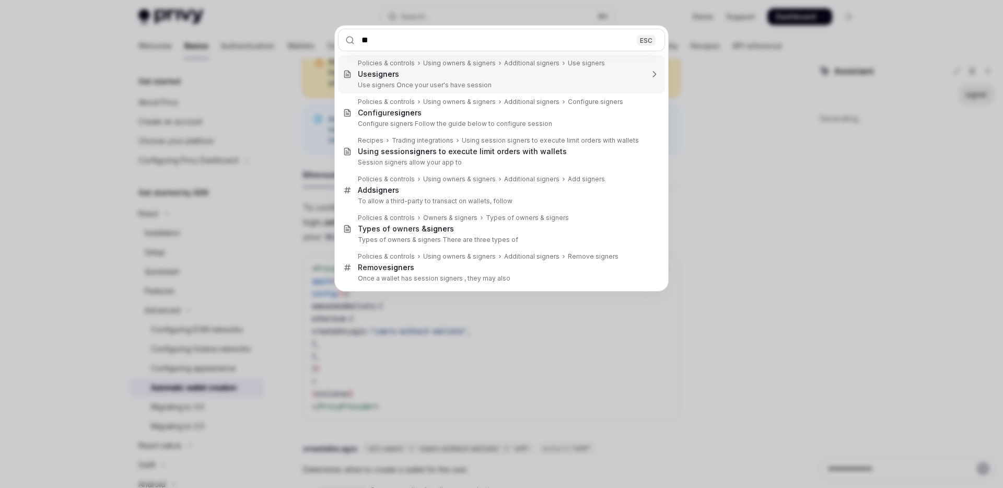
type textarea "*"
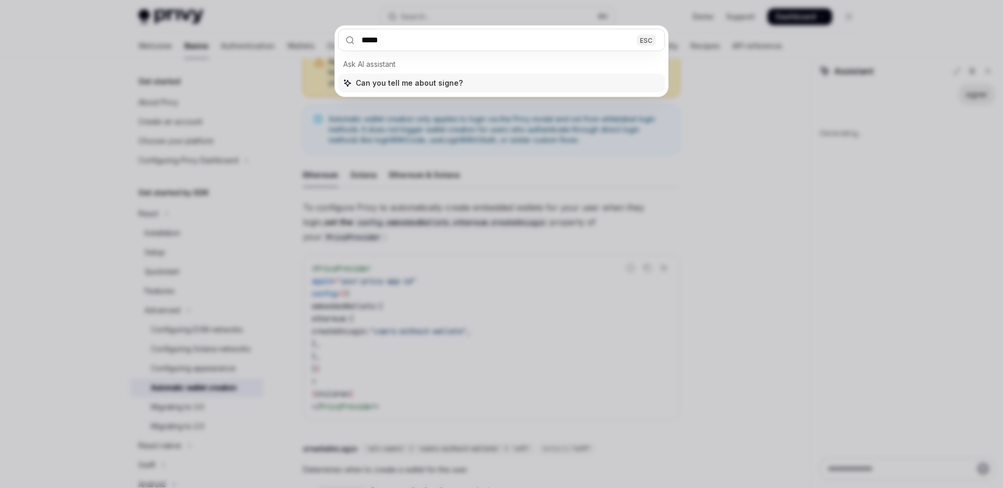
type input "******"
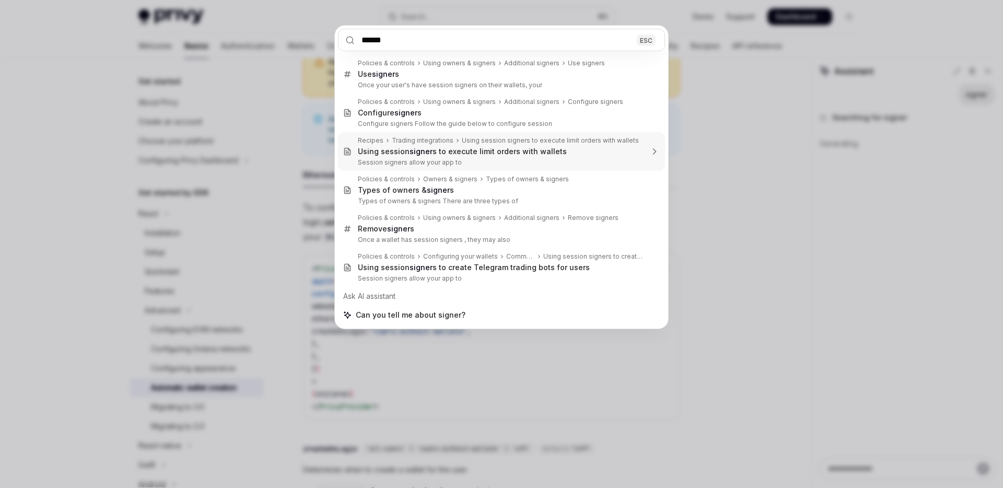
type textarea "*"
click at [411, 44] on input "******" at bounding box center [501, 40] width 327 height 22
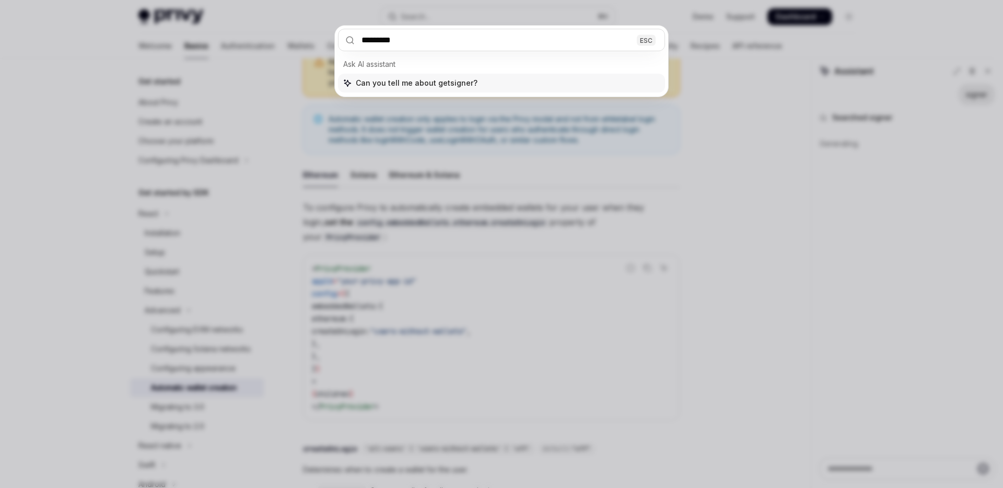
type input "**********"
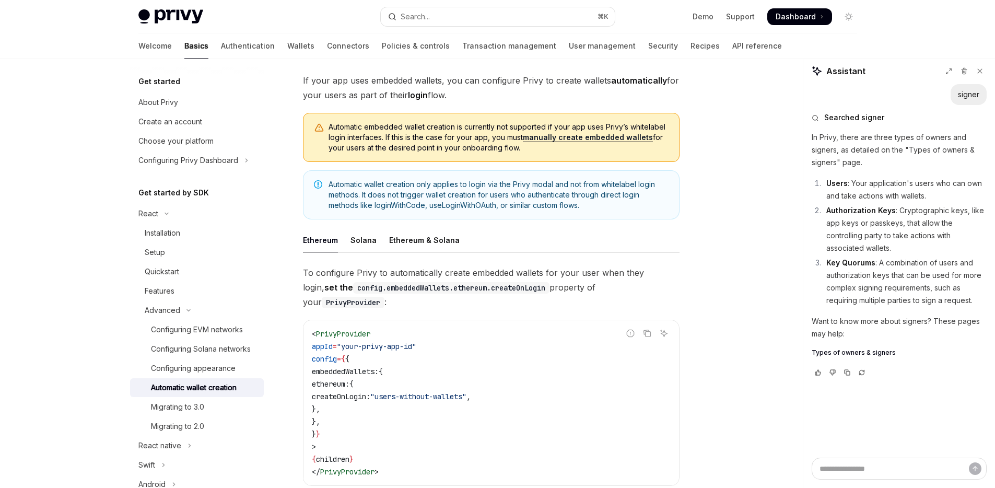
scroll to position [295, 0]
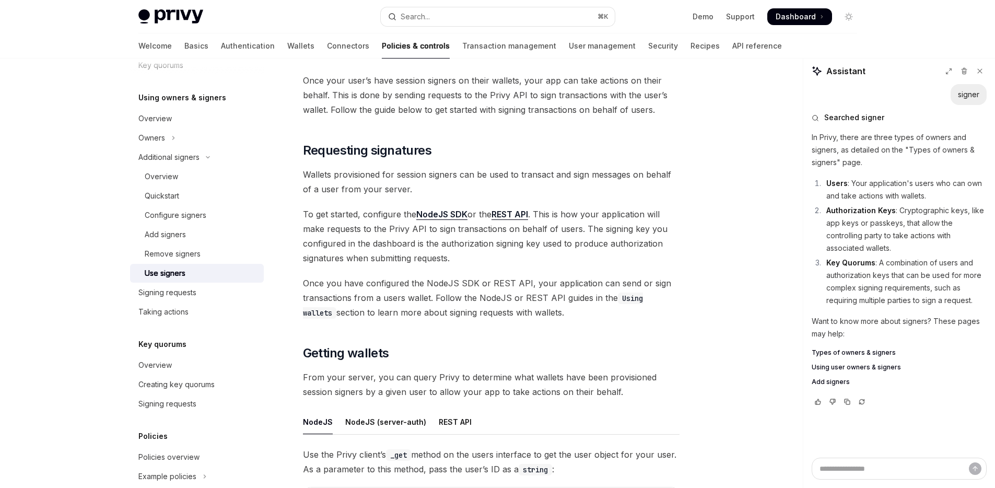
type textarea "*"
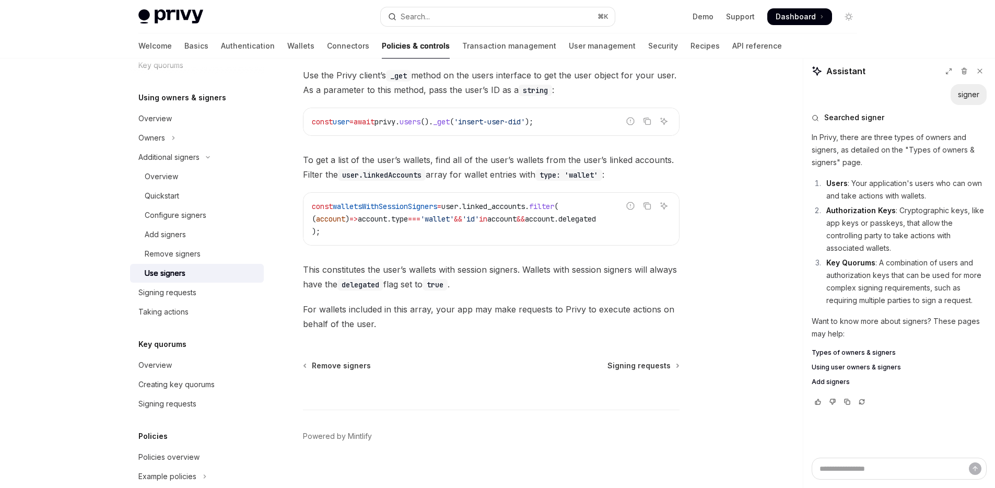
scroll to position [454, 0]
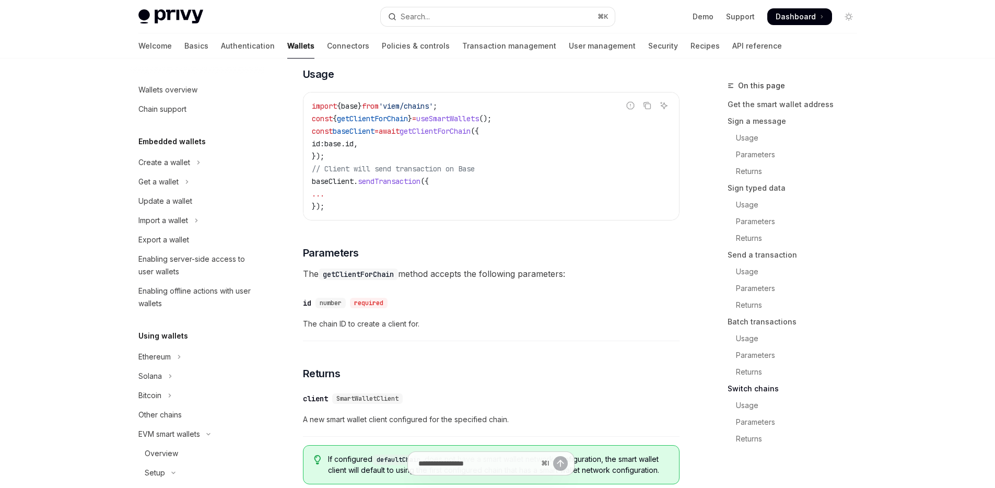
scroll to position [180, 0]
